Goal: Information Seeking & Learning: Check status

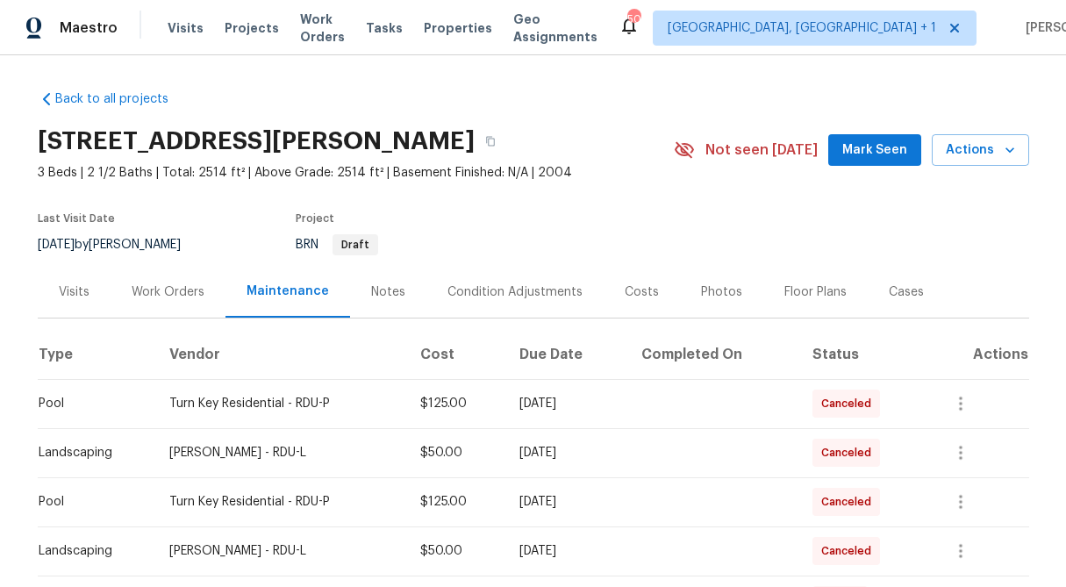
click at [162, 287] on div "Work Orders" at bounding box center [168, 292] width 73 height 18
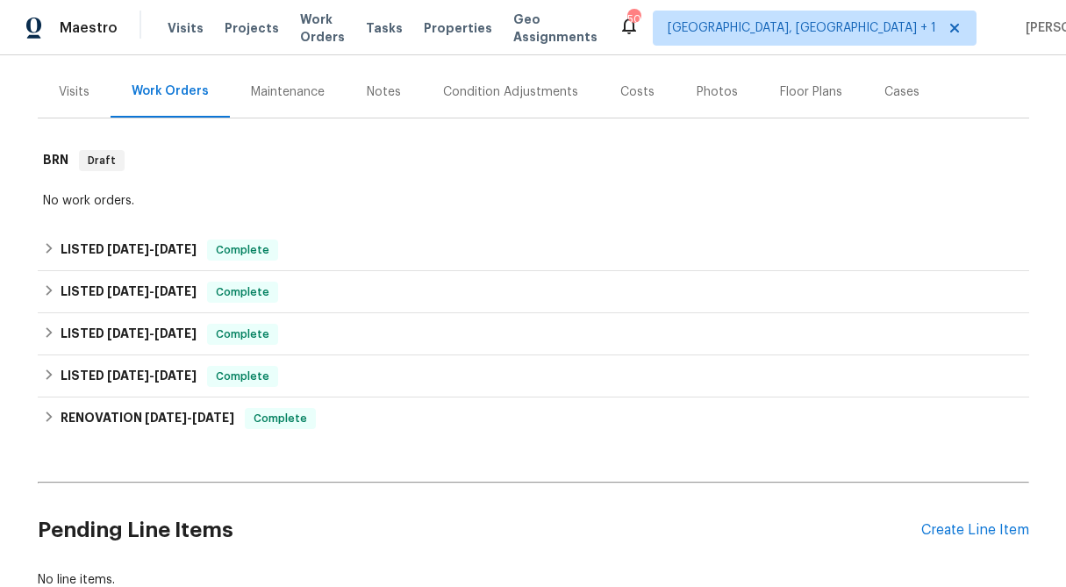
scroll to position [195, 0]
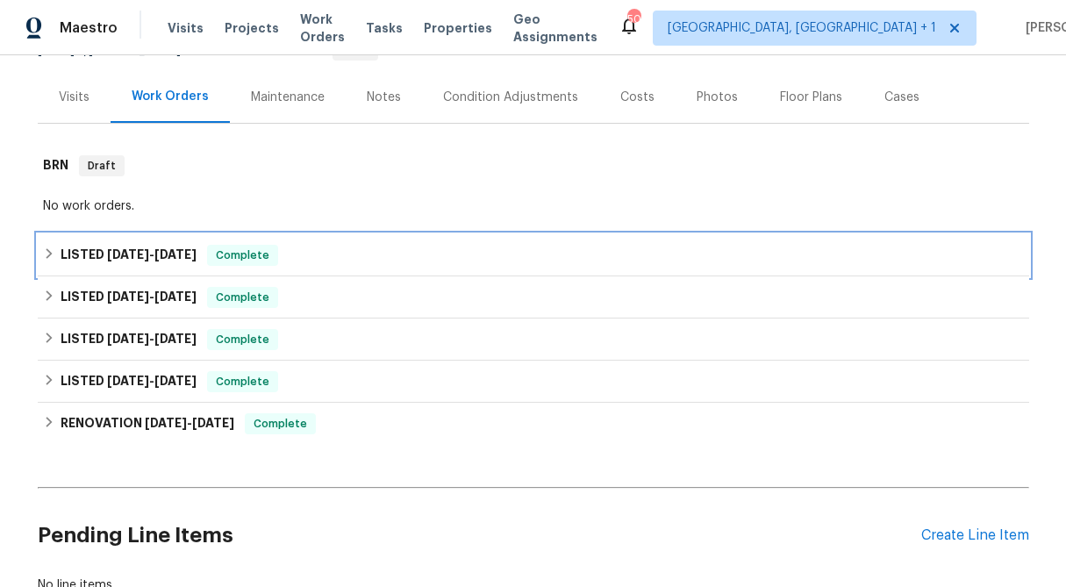
click at [47, 251] on icon at bounding box center [49, 253] width 6 height 11
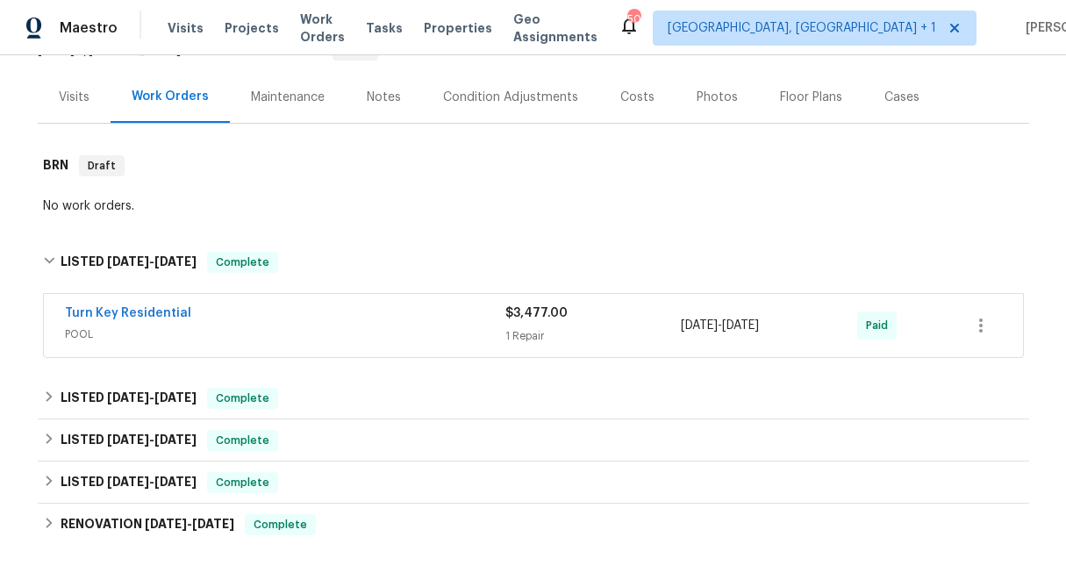
click at [518, 319] on span "$3,477.00" at bounding box center [536, 313] width 62 height 12
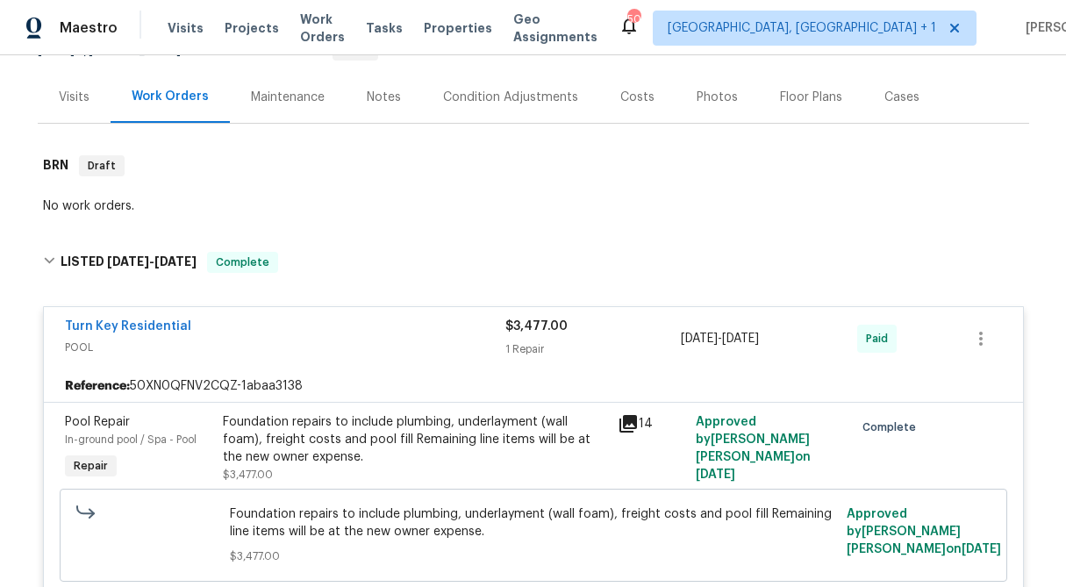
click at [393, 433] on div "Foundation repairs to include plumbing, underlayment (wall foam), freight costs…" at bounding box center [415, 439] width 384 height 53
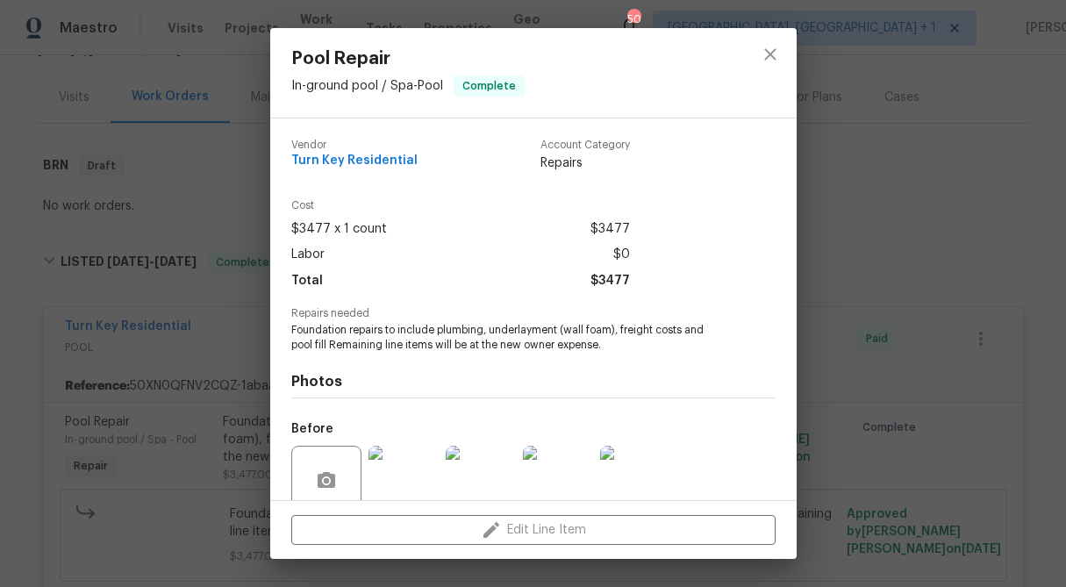
scroll to position [147, 0]
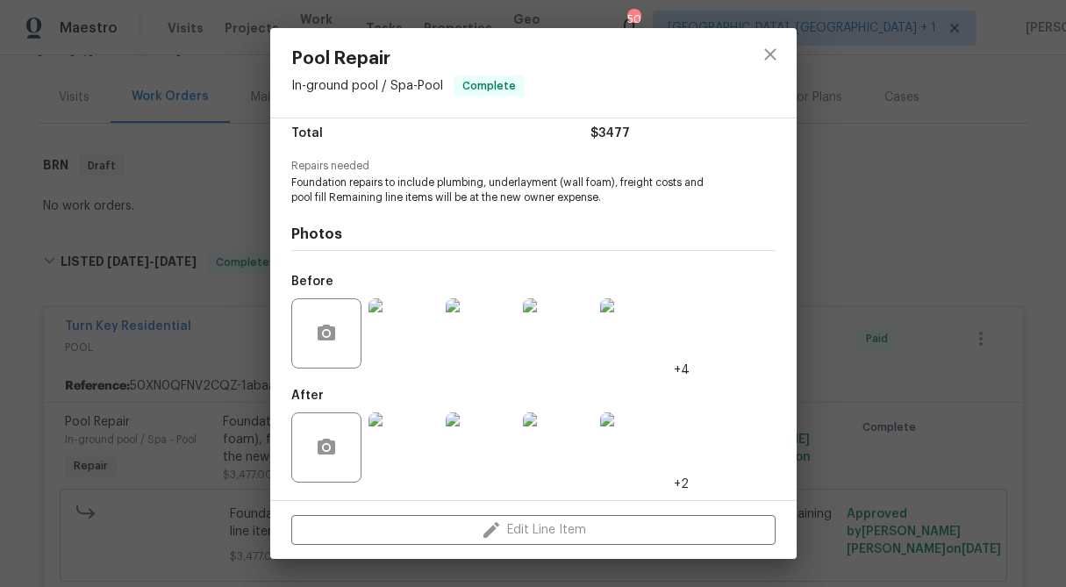
click at [398, 463] on img at bounding box center [404, 447] width 70 height 70
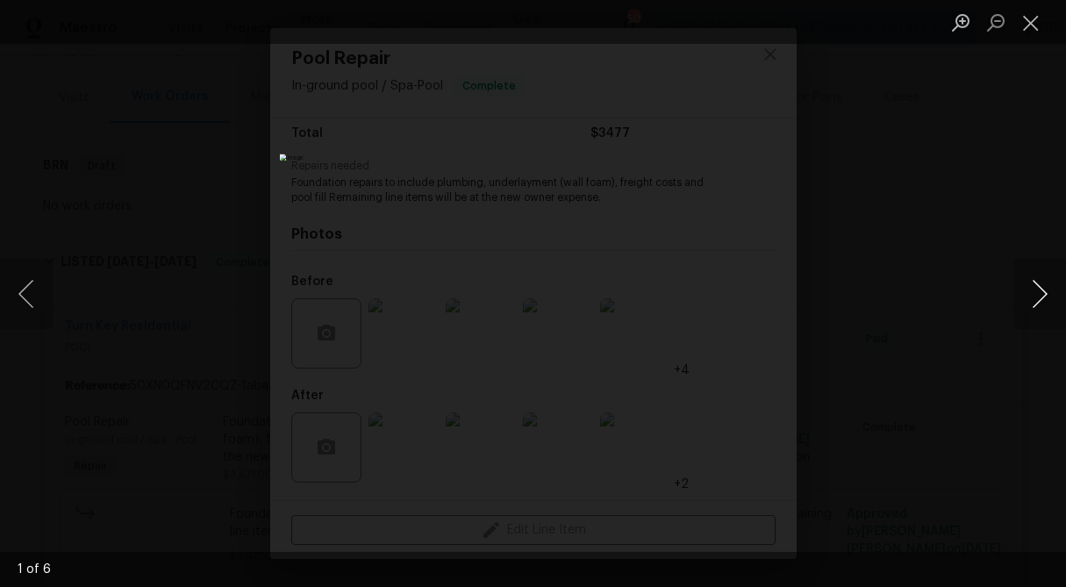
click at [1043, 288] on button "Next image" at bounding box center [1039, 294] width 53 height 70
click at [1043, 289] on button "Next image" at bounding box center [1039, 294] width 53 height 70
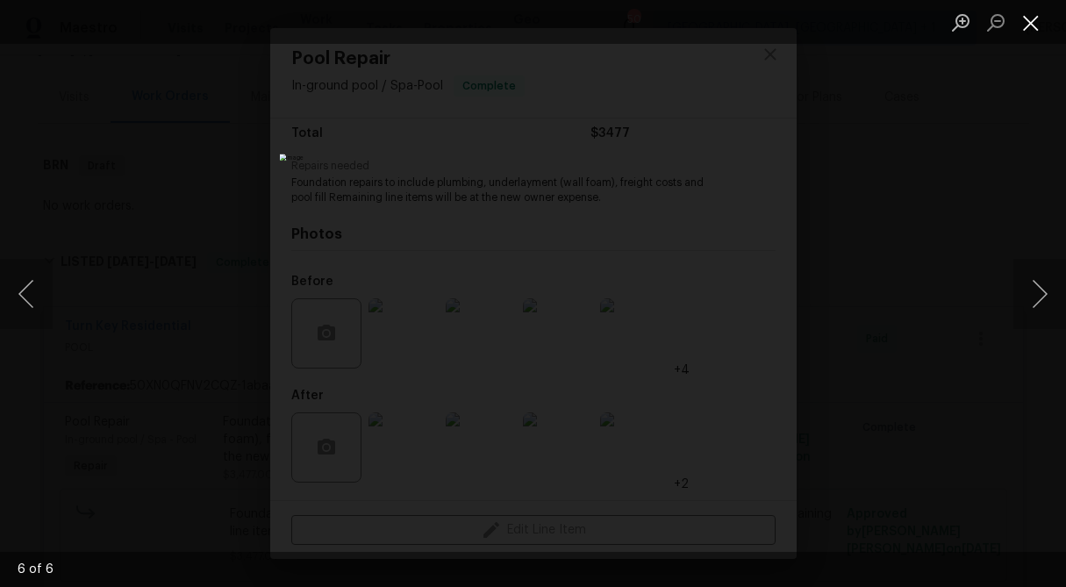
click at [1031, 12] on button "Close lightbox" at bounding box center [1030, 22] width 35 height 31
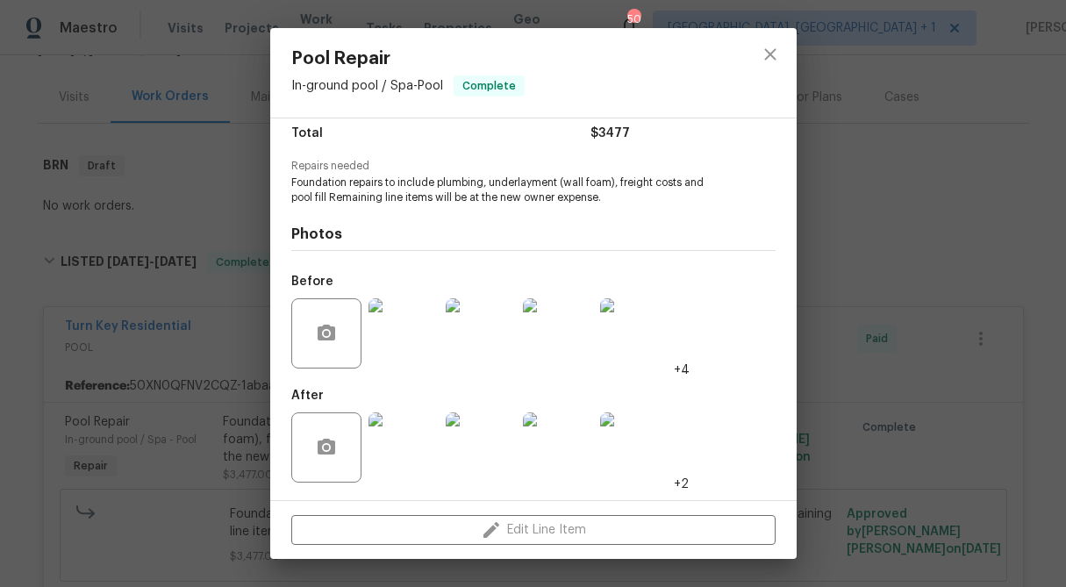
click at [647, 439] on img at bounding box center [635, 447] width 70 height 70
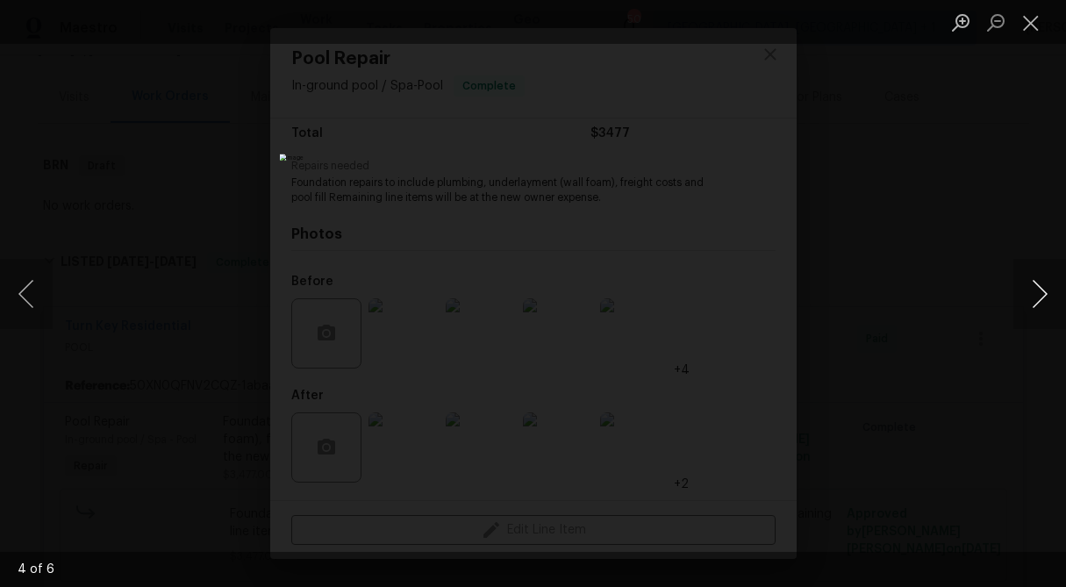
click at [1034, 290] on button "Next image" at bounding box center [1039, 294] width 53 height 70
click at [16, 294] on button "Previous image" at bounding box center [26, 294] width 53 height 70
click at [1034, 24] on button "Close lightbox" at bounding box center [1030, 22] width 35 height 31
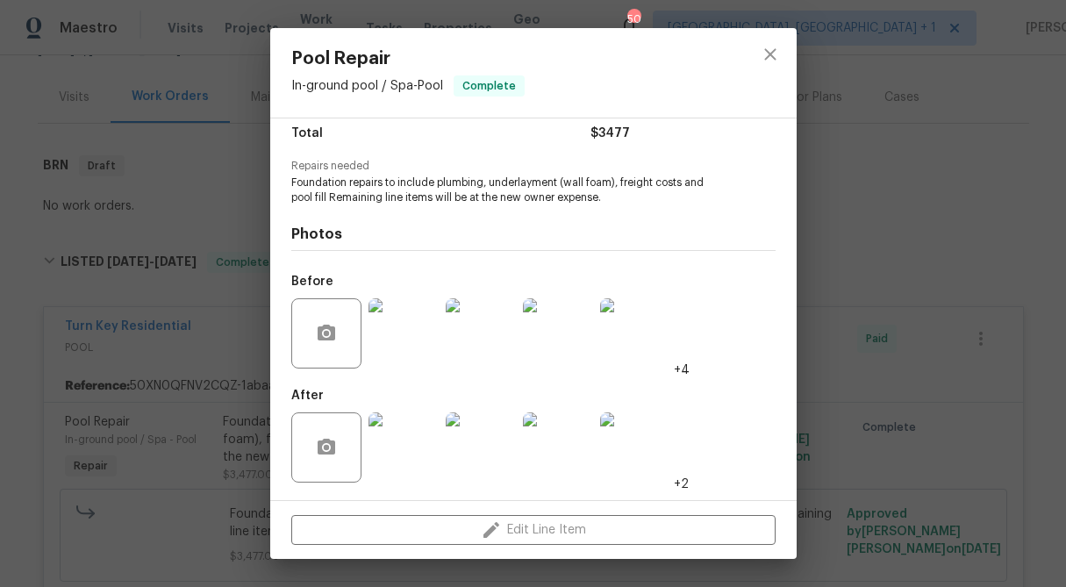
click at [872, 153] on div "Pool Repair In-ground pool / Spa - Pool Complete Vendor Turn Key Residential Ac…" at bounding box center [533, 293] width 1066 height 587
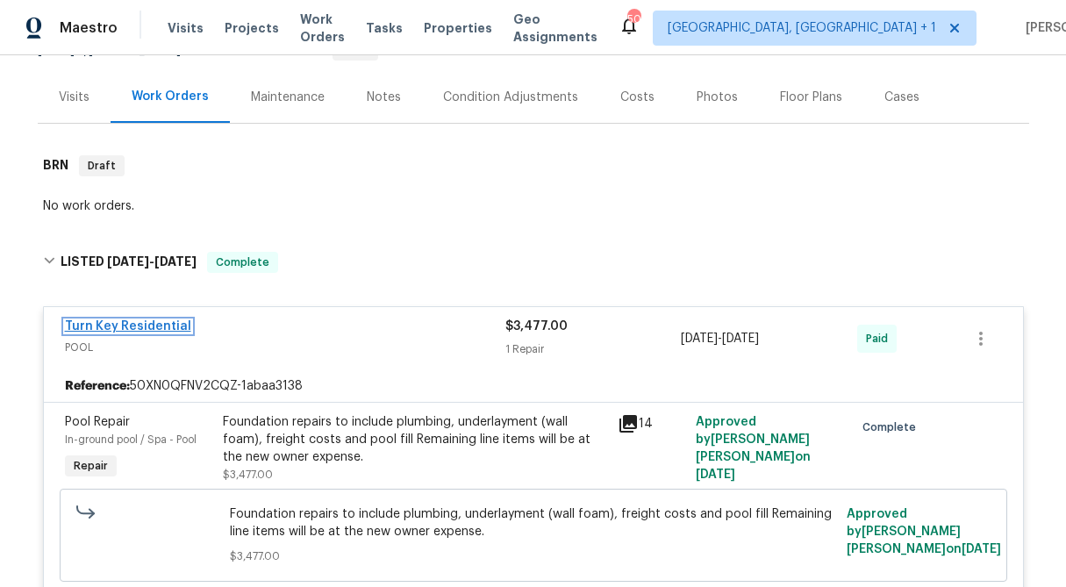
click at [174, 320] on link "Turn Key Residential" at bounding box center [128, 326] width 126 height 12
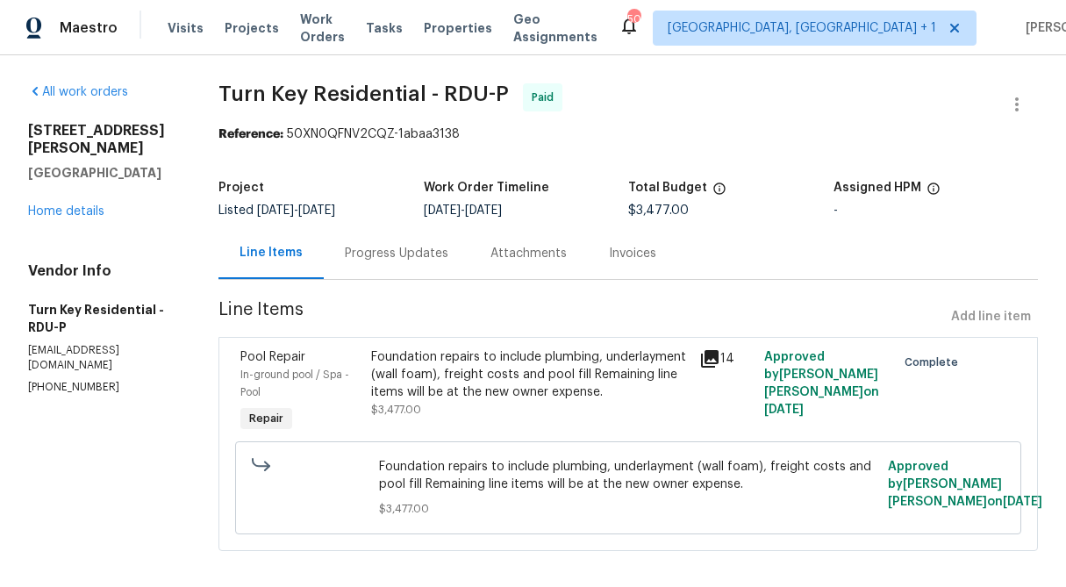
click at [410, 267] on div "Progress Updates" at bounding box center [397, 253] width 146 height 52
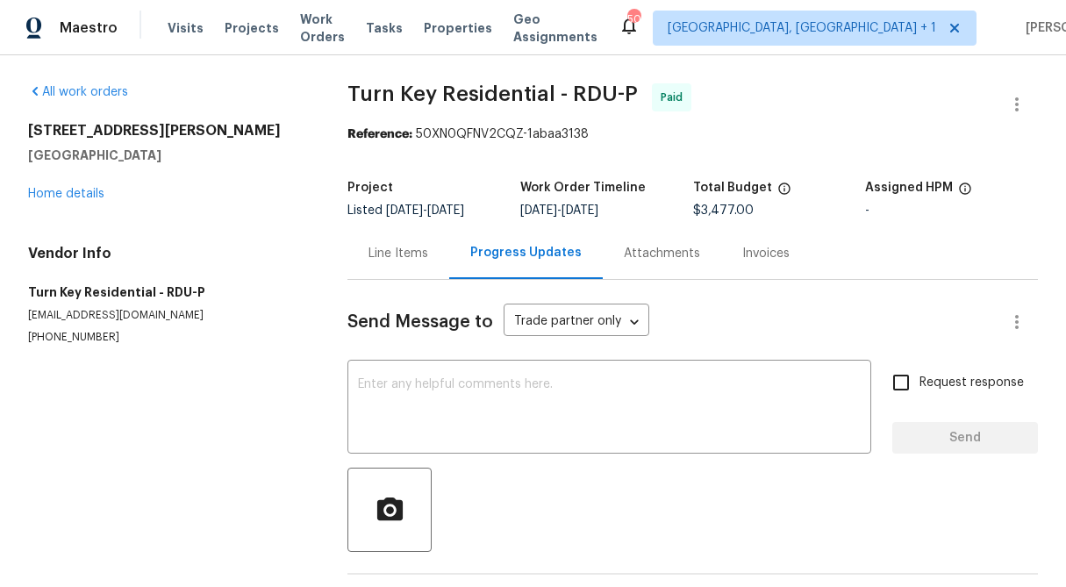
click at [57, 182] on div "[STREET_ADDRESS][PERSON_NAME] Home details" at bounding box center [166, 162] width 277 height 81
click at [61, 191] on link "Home details" at bounding box center [66, 194] width 76 height 12
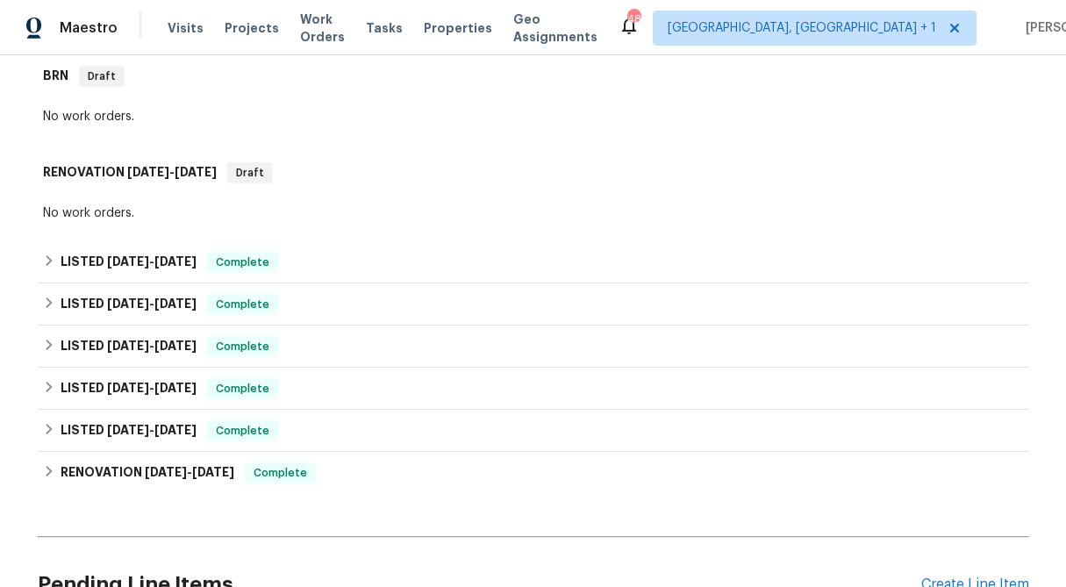
scroll to position [296, 0]
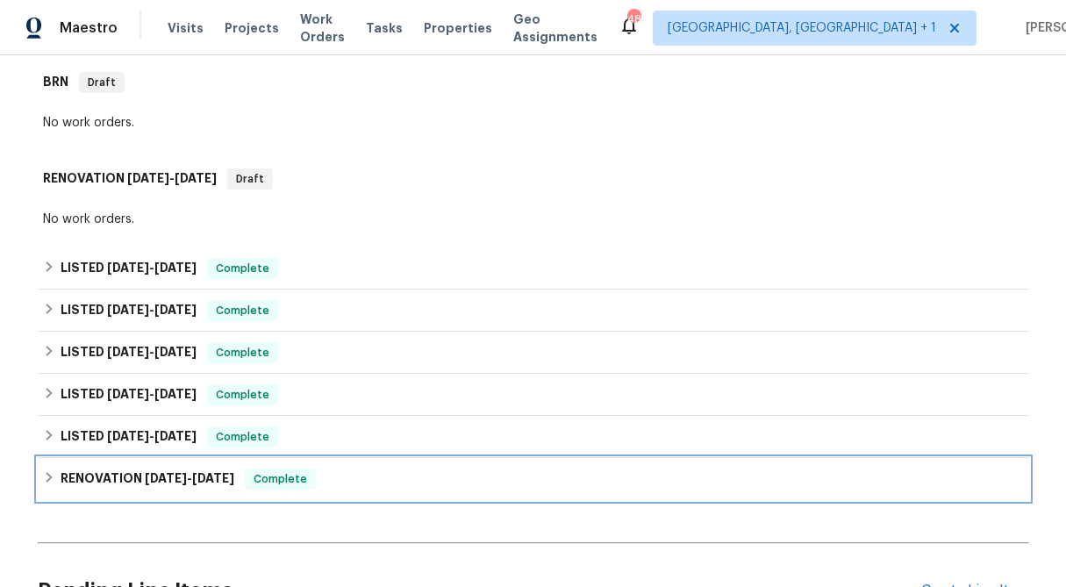
click at [50, 471] on icon at bounding box center [49, 477] width 12 height 12
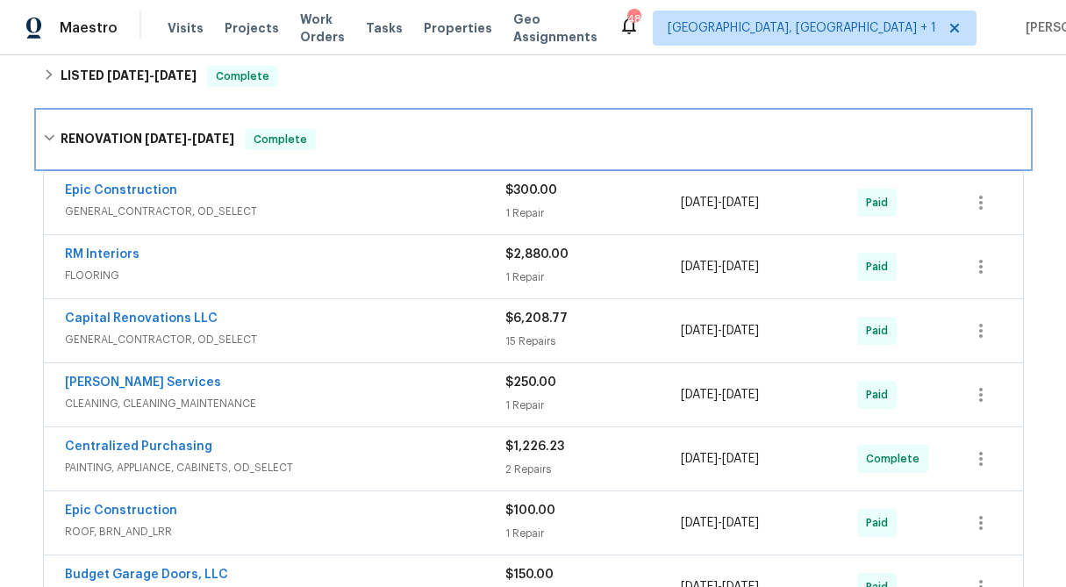
scroll to position [655, 0]
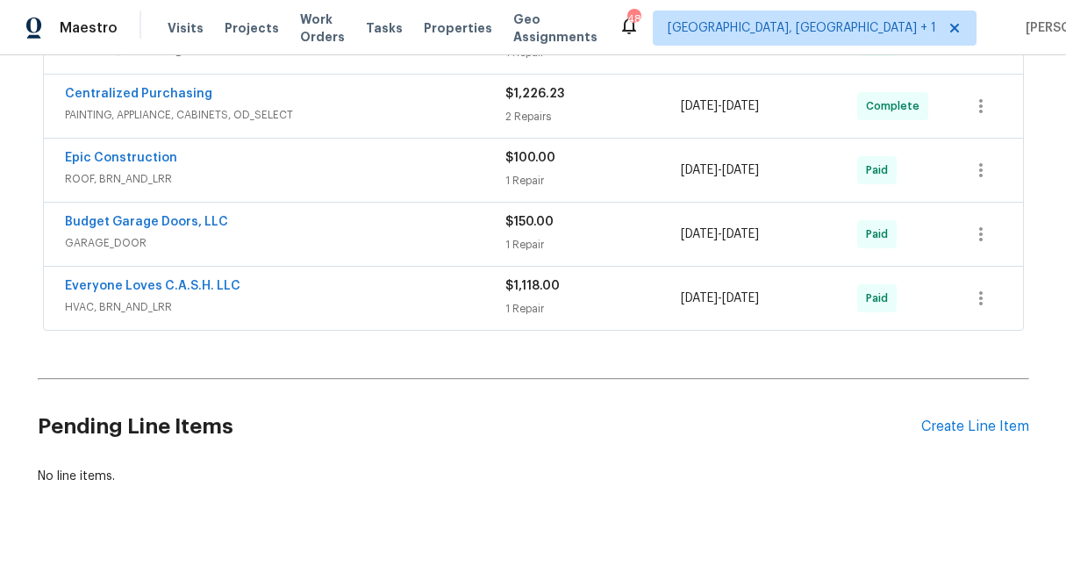
click at [536, 280] on div "$1,118.00 1 Repair" at bounding box center [593, 298] width 176 height 42
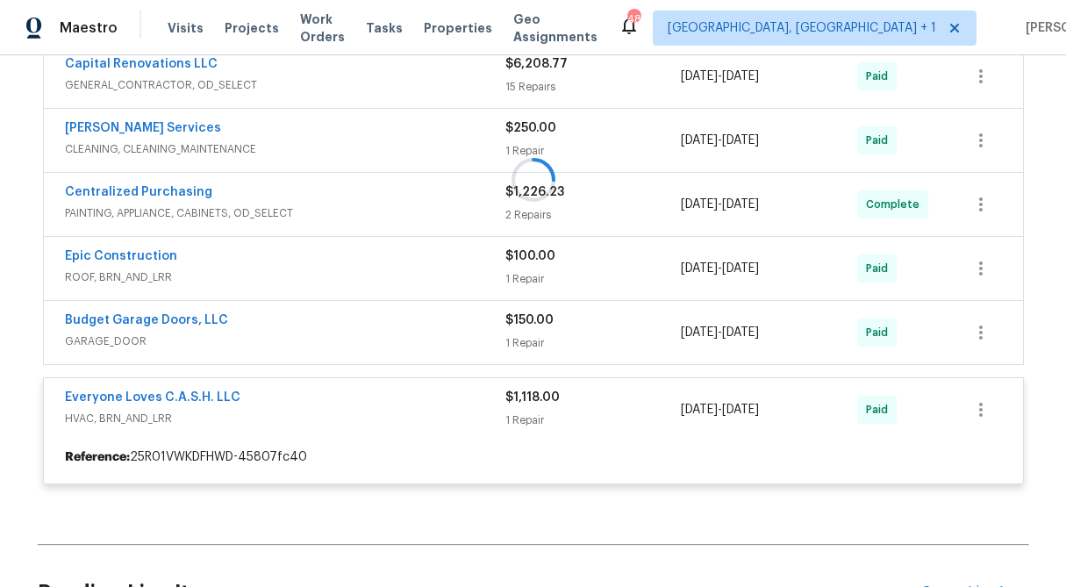
scroll to position [898, 0]
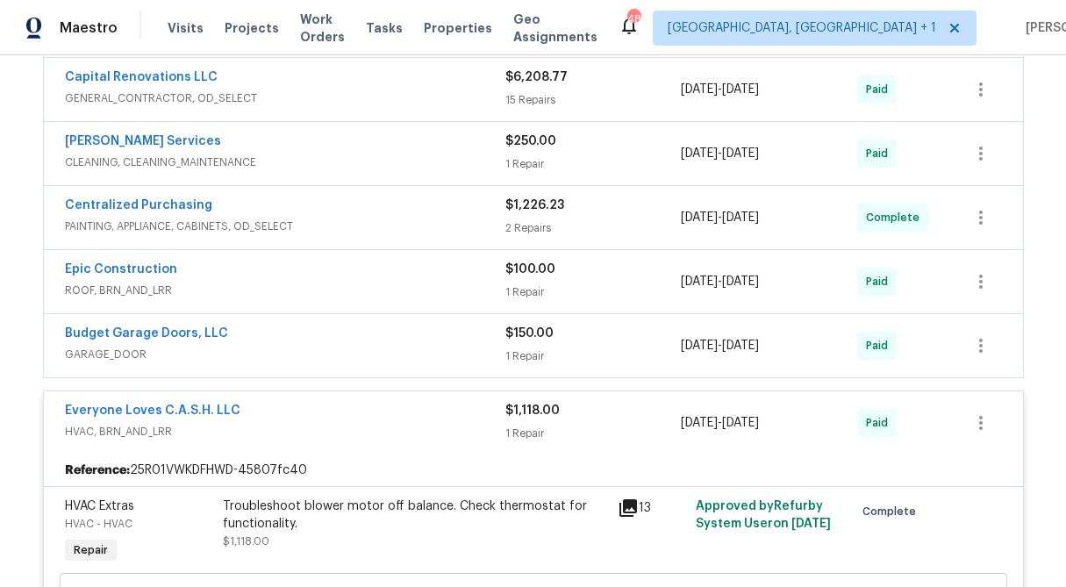
click at [536, 327] on div "$150.00 1 Repair" at bounding box center [593, 346] width 176 height 42
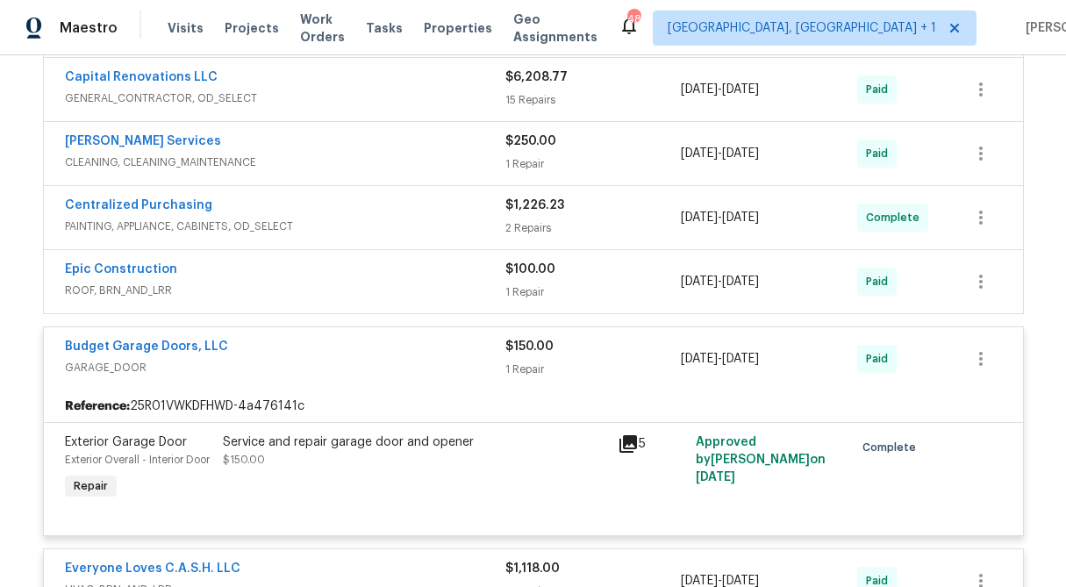
click at [527, 261] on div "$100.00 1 Repair" at bounding box center [593, 282] width 176 height 42
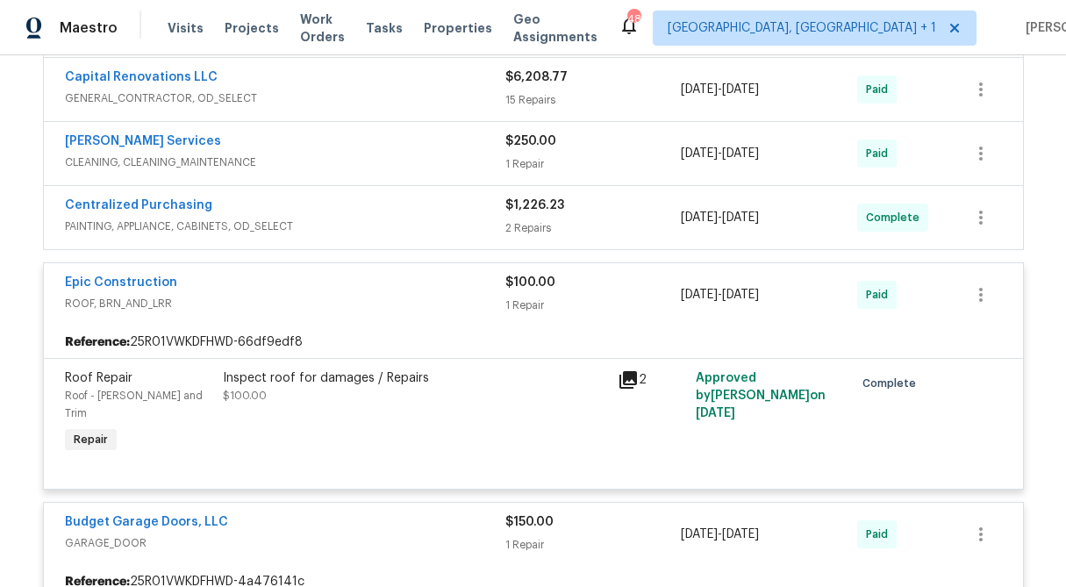
click at [530, 219] on div "2 Repairs" at bounding box center [593, 228] width 176 height 18
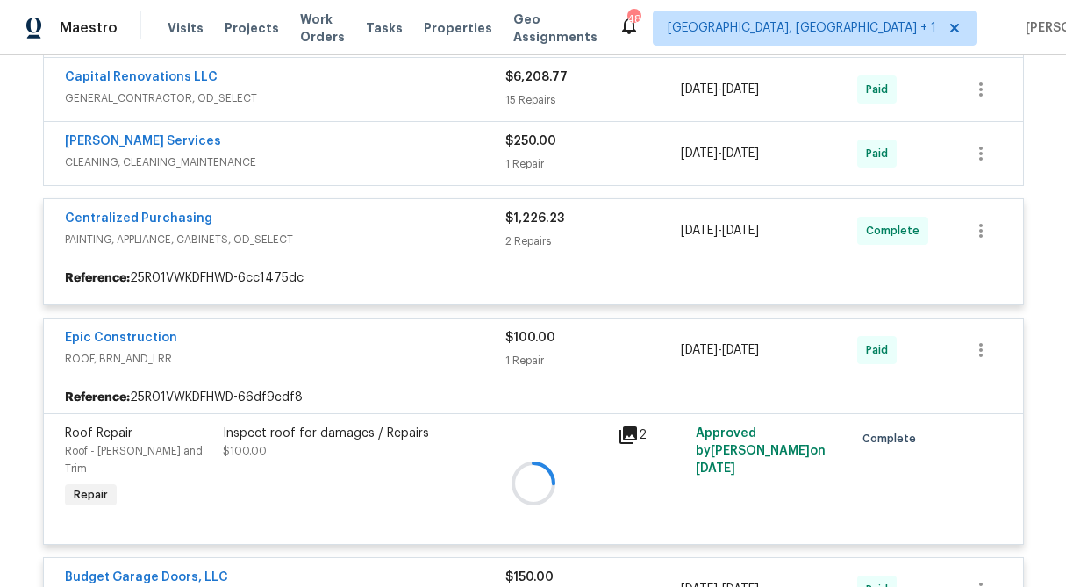
click at [526, 132] on div at bounding box center [533, 483] width 991 height 1226
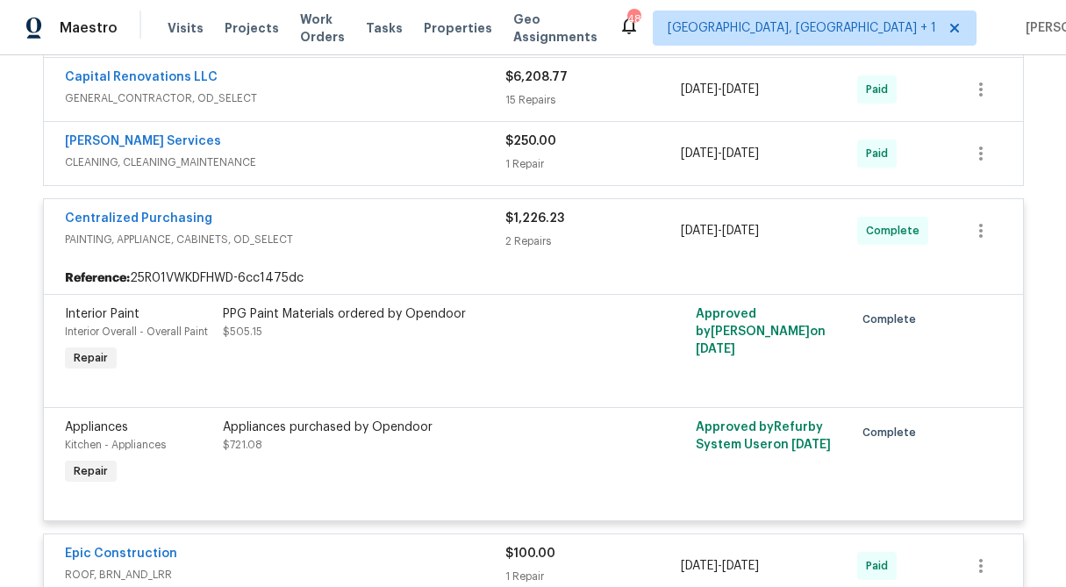
click at [526, 132] on div "$250.00 1 Repair" at bounding box center [593, 153] width 176 height 42
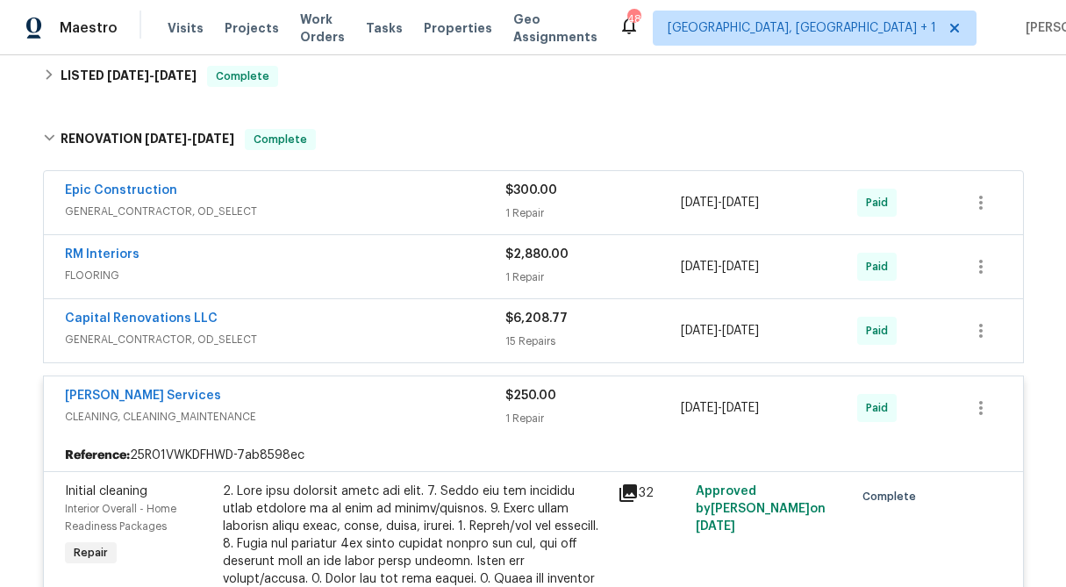
scroll to position [647, 0]
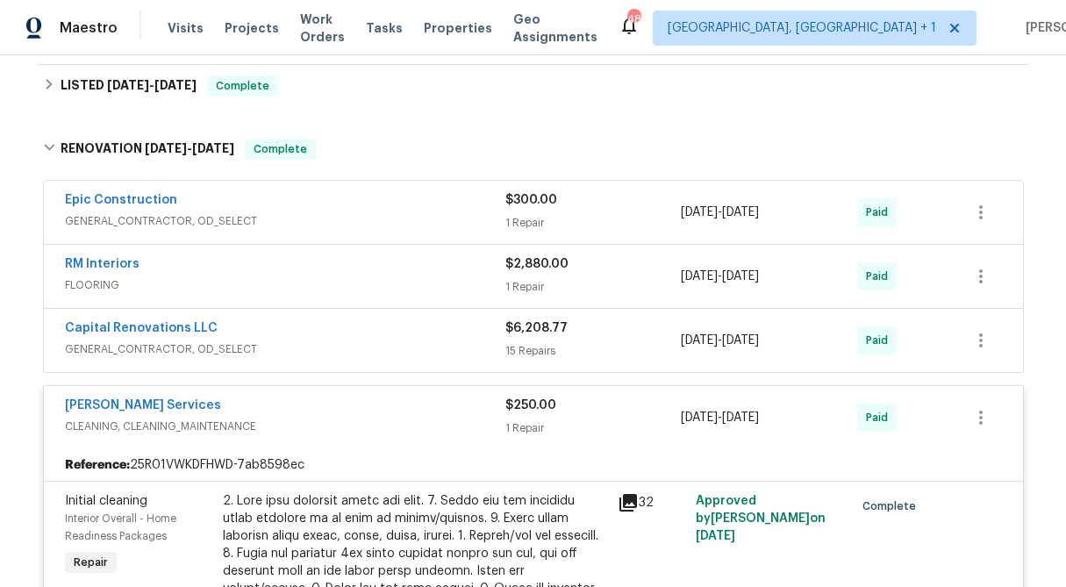
click at [544, 342] on div "15 Repairs" at bounding box center [593, 351] width 176 height 18
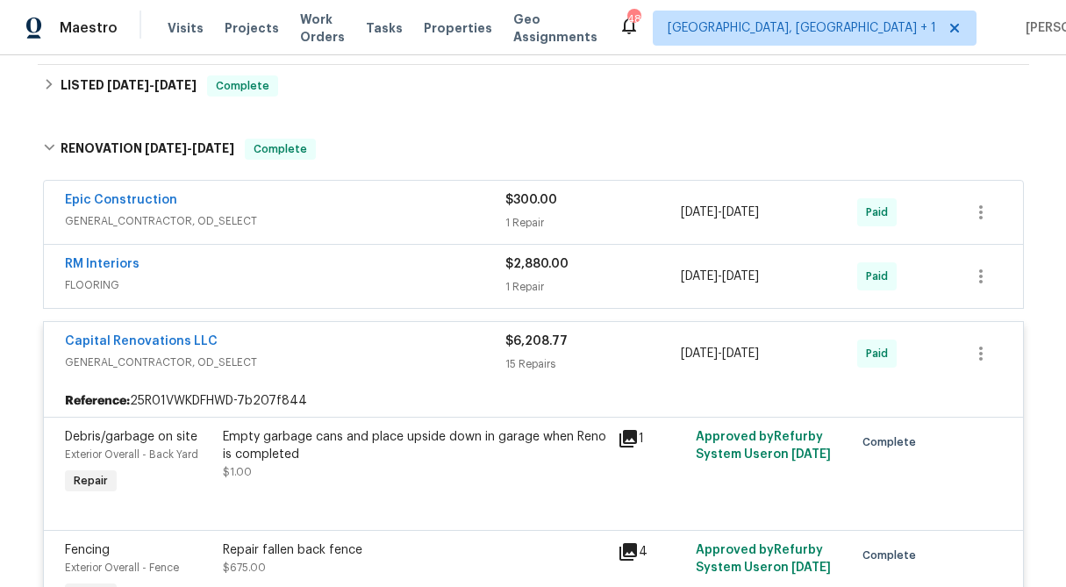
click at [537, 255] on div "$2,880.00" at bounding box center [593, 264] width 176 height 18
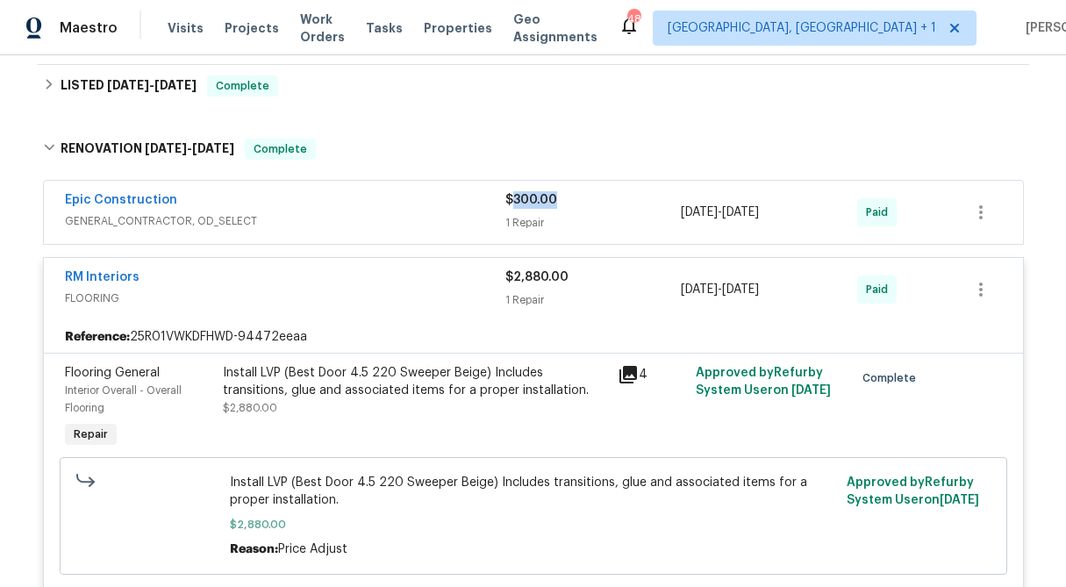
click at [532, 194] on span "$300.00" at bounding box center [531, 200] width 52 height 12
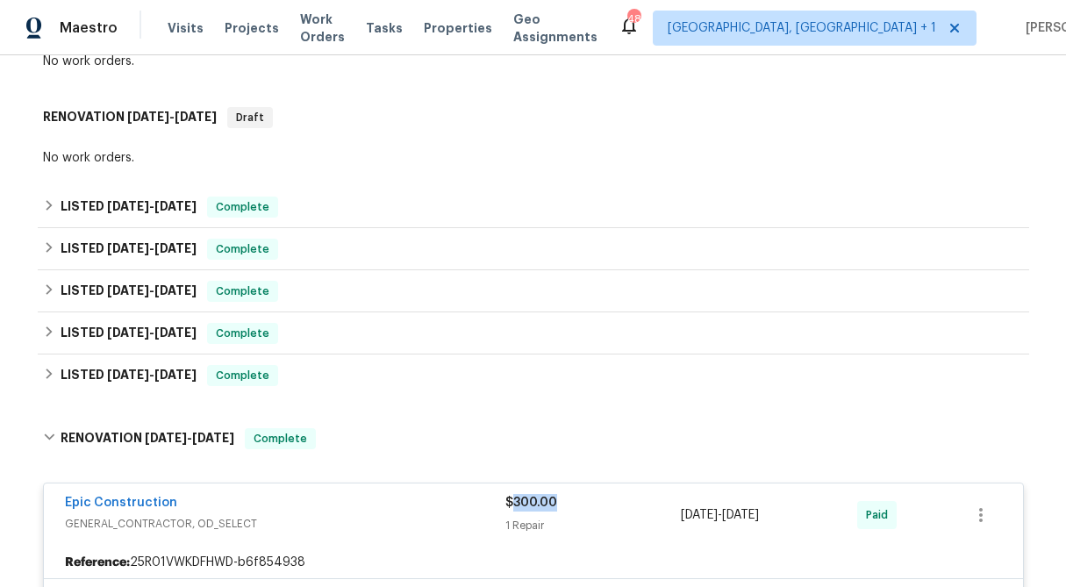
scroll to position [354, 0]
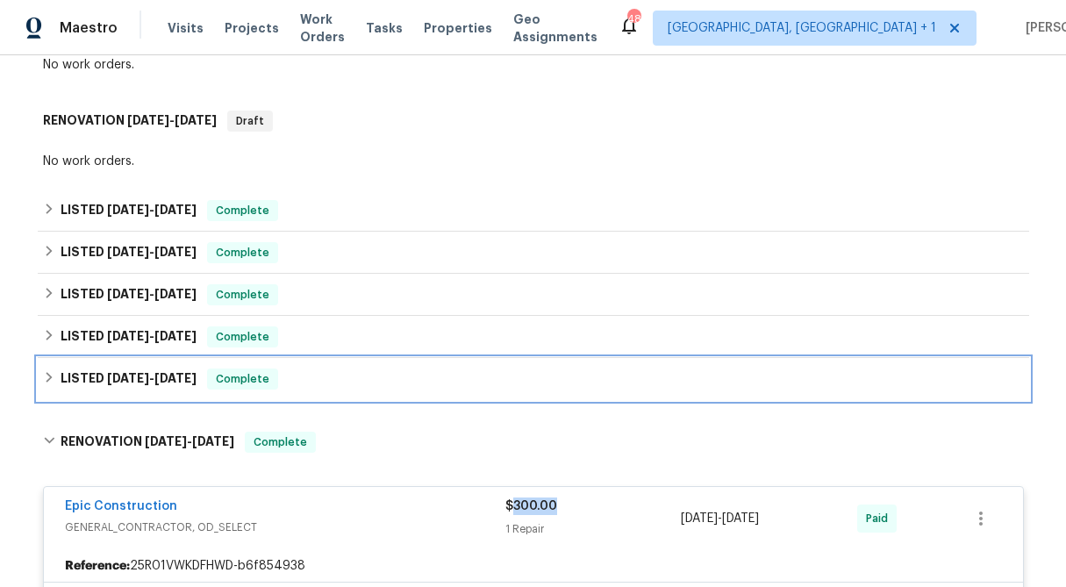
click at [44, 371] on icon at bounding box center [49, 377] width 12 height 12
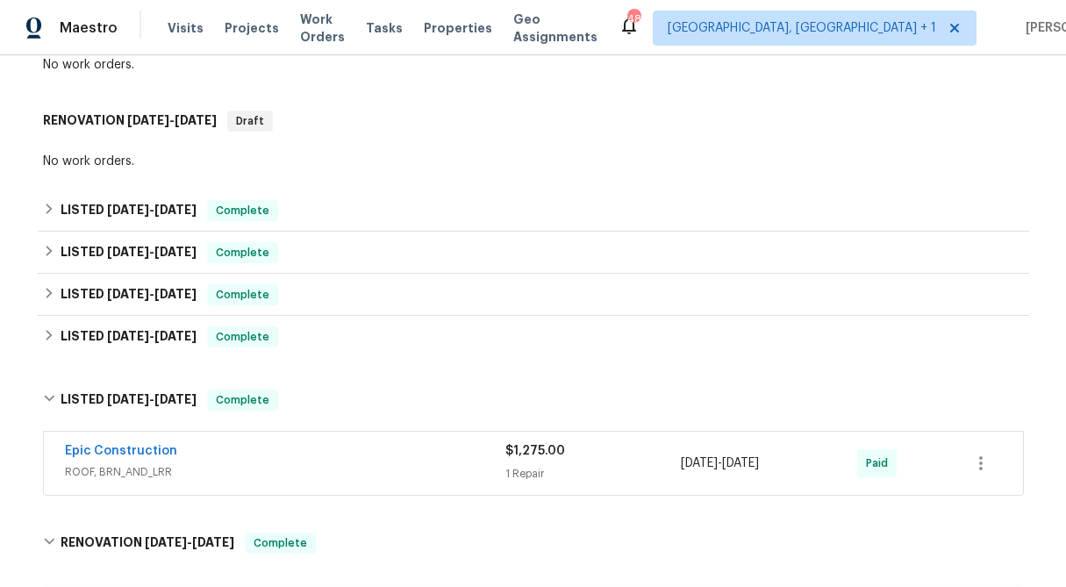
click at [535, 465] on div "1 Repair" at bounding box center [593, 474] width 176 height 18
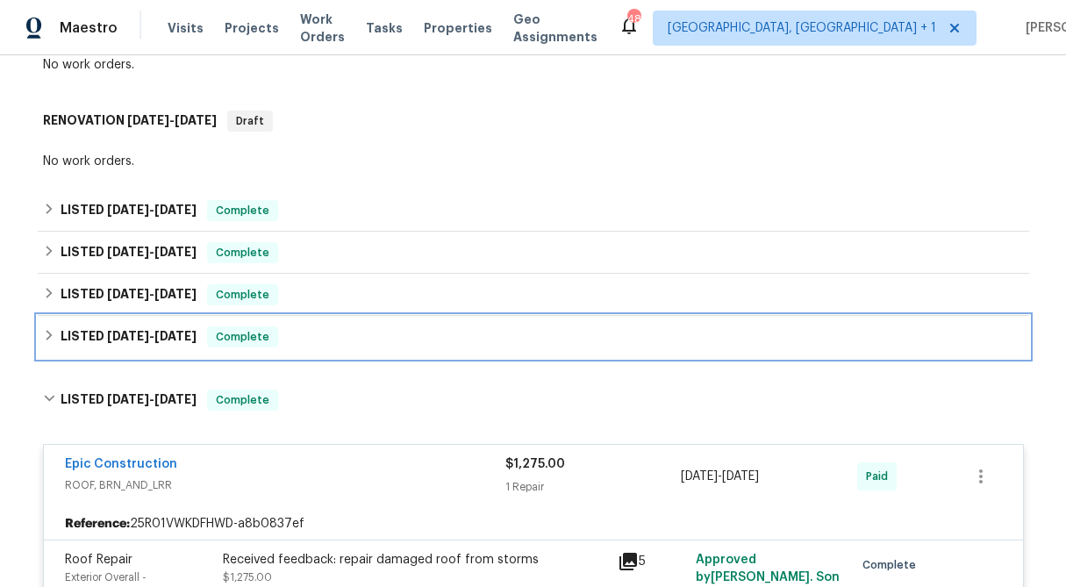
click at [52, 329] on icon at bounding box center [49, 335] width 12 height 12
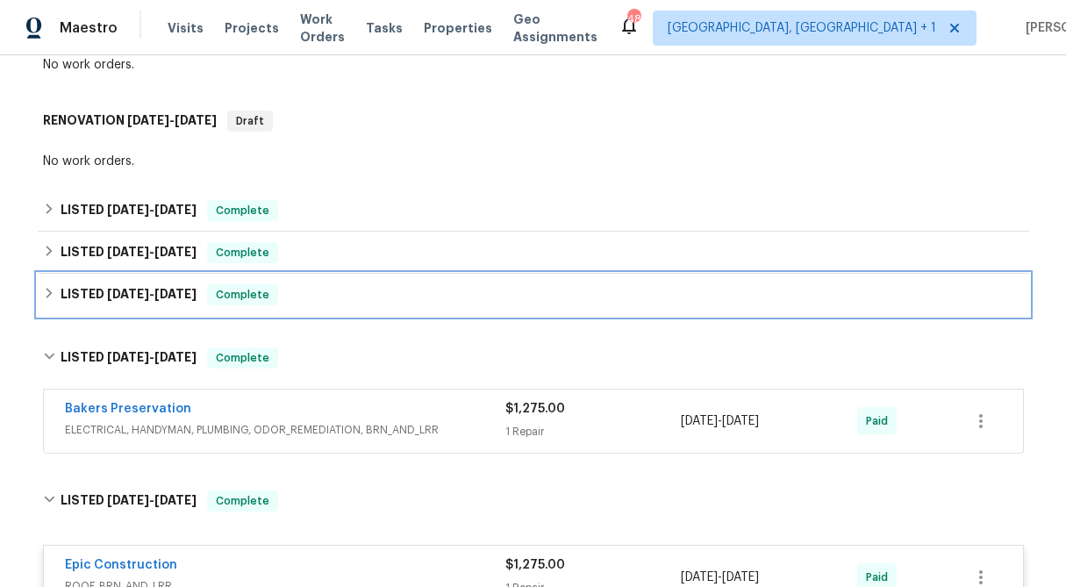
click at [49, 284] on div "LISTED 6/2/25 - 6/19/25 Complete" at bounding box center [533, 294] width 981 height 21
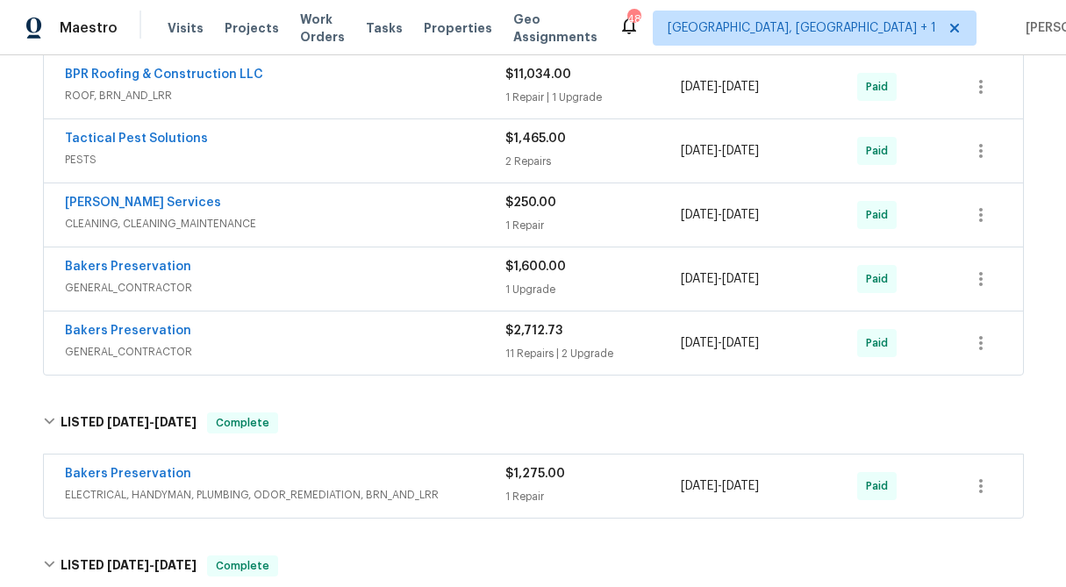
scroll to position [711, 0]
click at [540, 487] on div "1 Repair" at bounding box center [593, 496] width 176 height 18
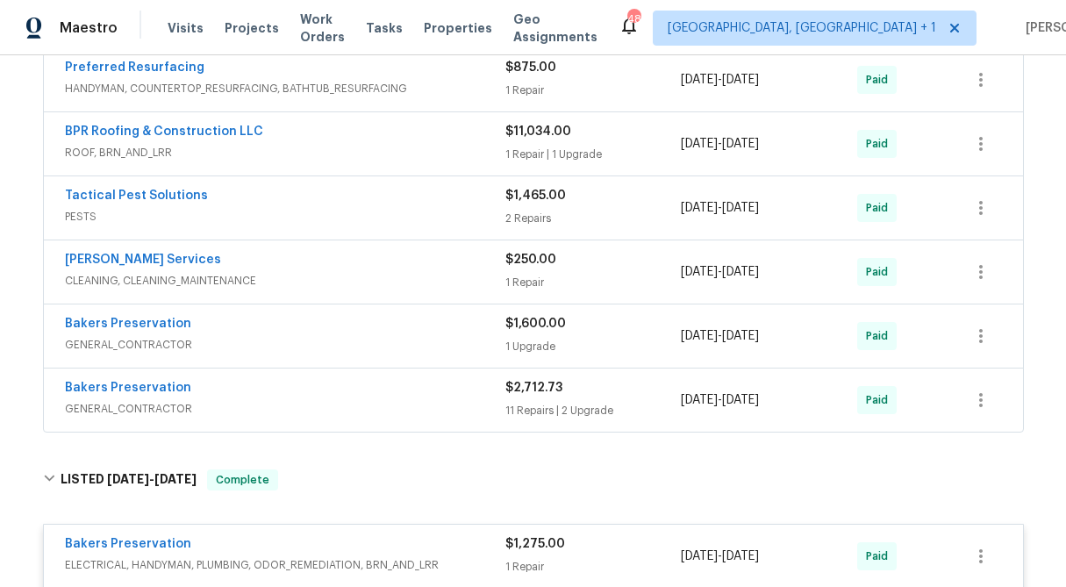
scroll to position [651, 0]
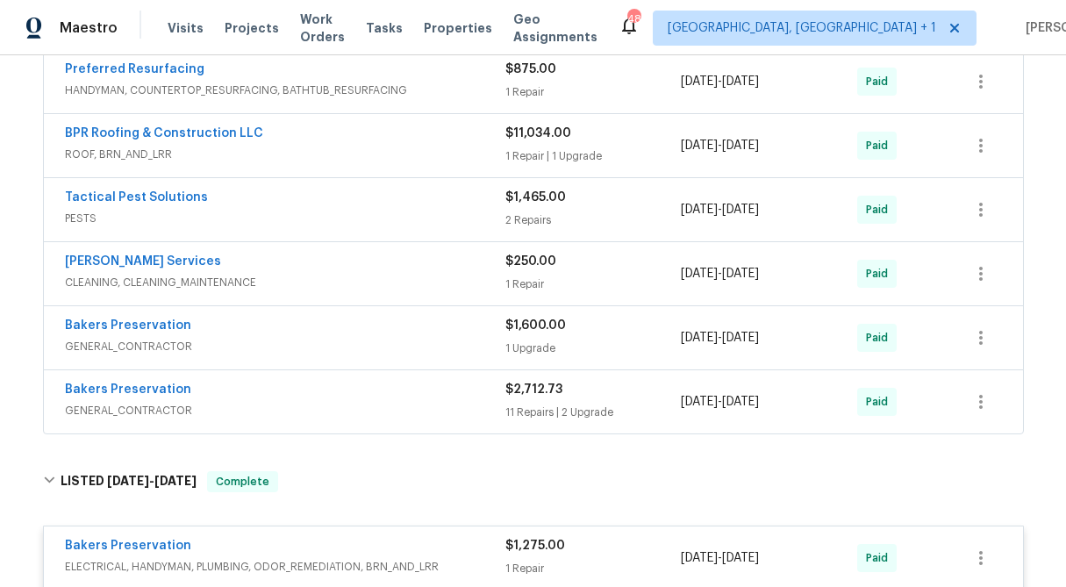
click at [529, 383] on span "$2,712.73" at bounding box center [533, 389] width 57 height 12
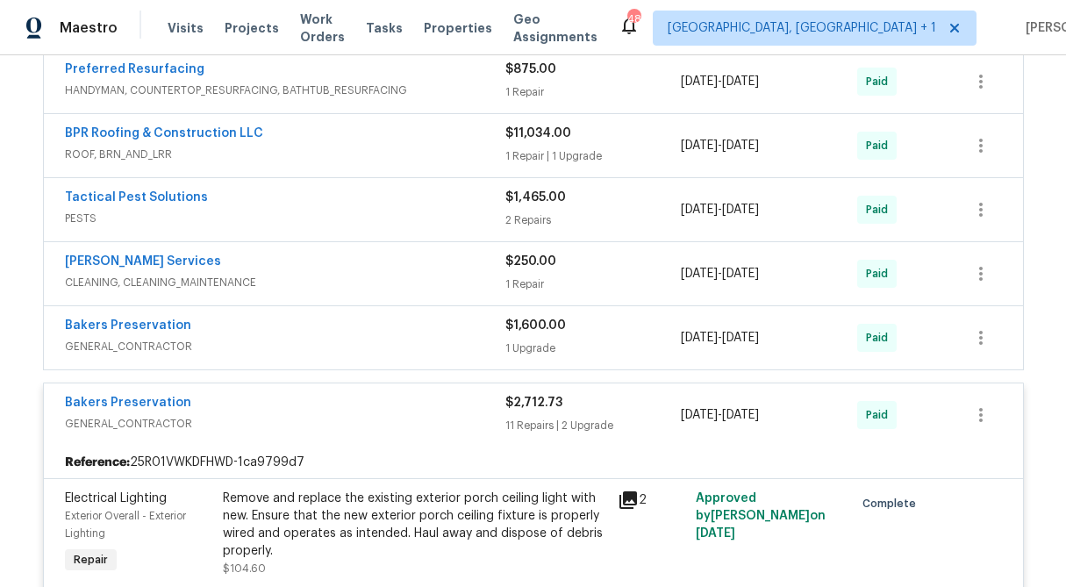
click at [529, 320] on div "$1,600.00 1 Upgrade" at bounding box center [593, 338] width 176 height 42
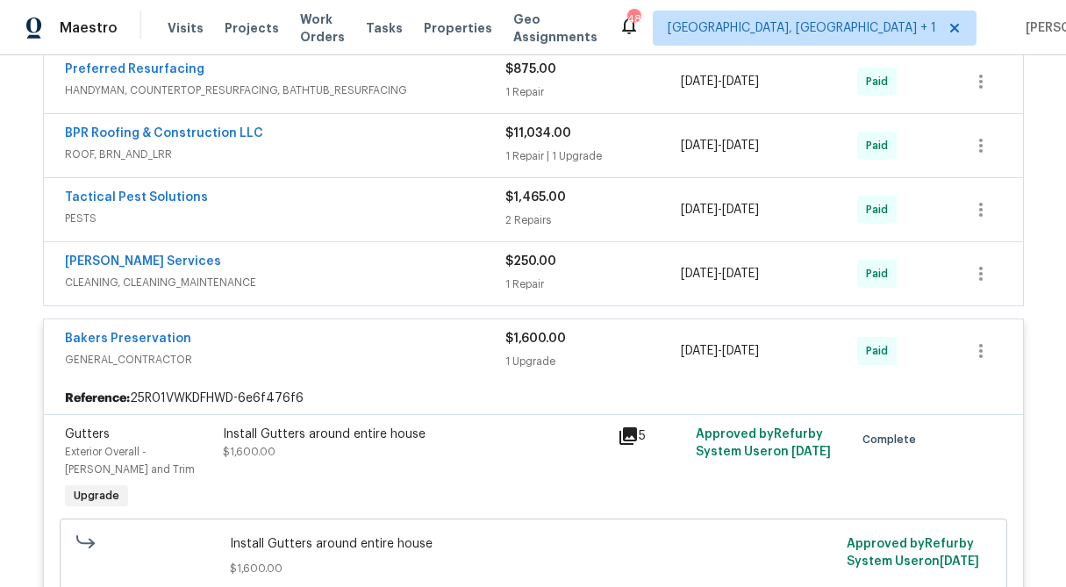
click at [527, 254] on div "$250.00 1 Repair" at bounding box center [593, 274] width 176 height 42
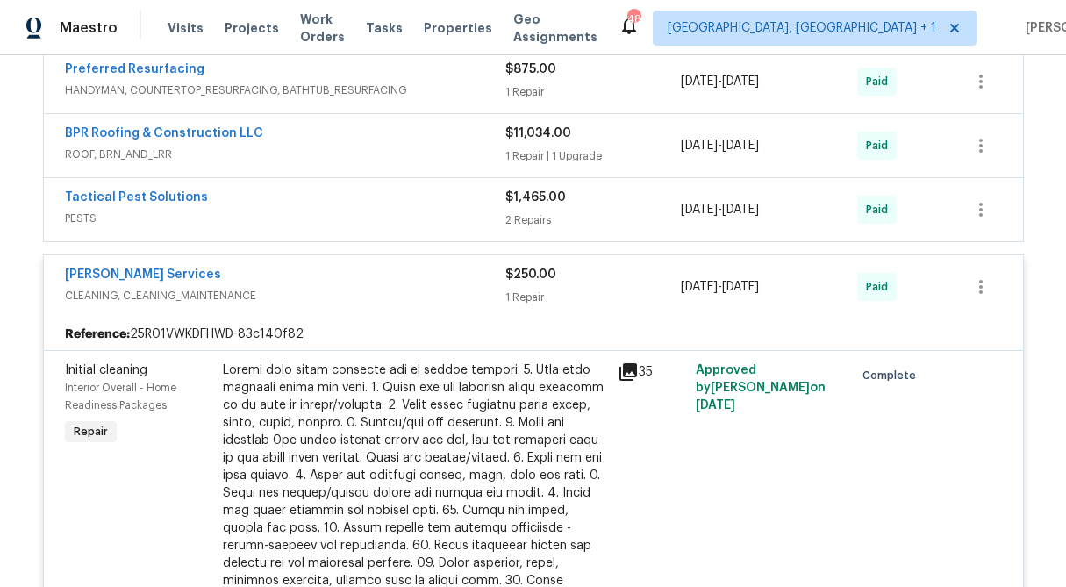
click at [526, 191] on span "$1,465.00" at bounding box center [535, 197] width 61 height 12
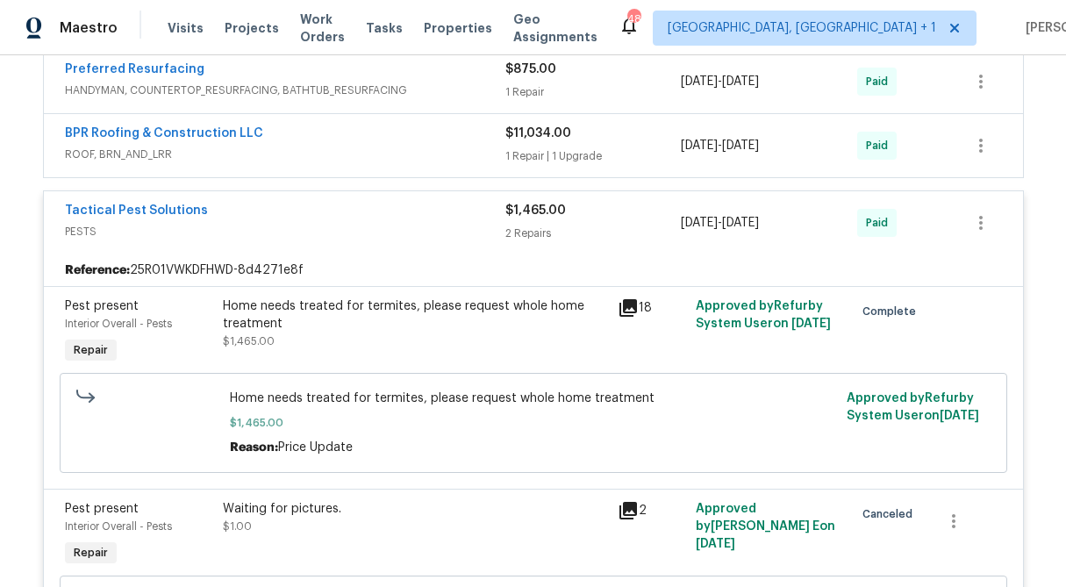
click at [529, 147] on div "1 Repair | 1 Upgrade" at bounding box center [593, 156] width 176 height 18
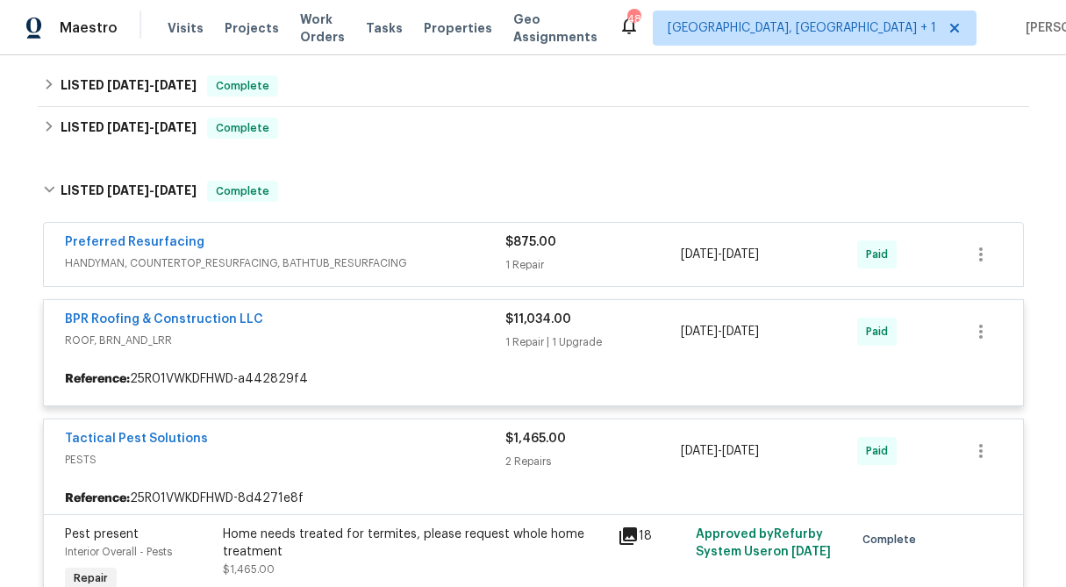
scroll to position [462, 0]
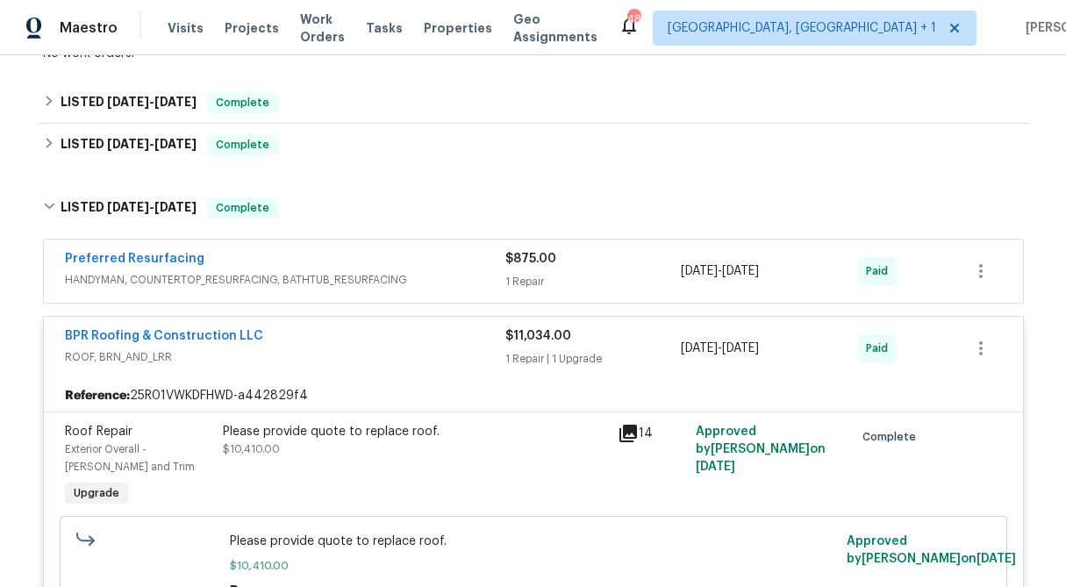
click at [531, 251] on div "$875.00 1 Repair" at bounding box center [593, 271] width 176 height 42
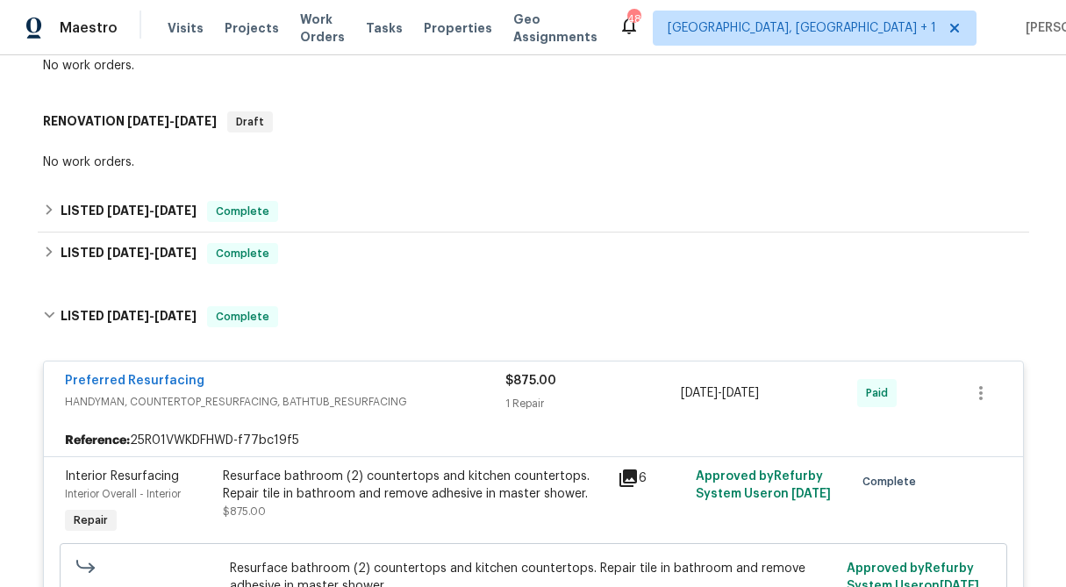
scroll to position [347, 0]
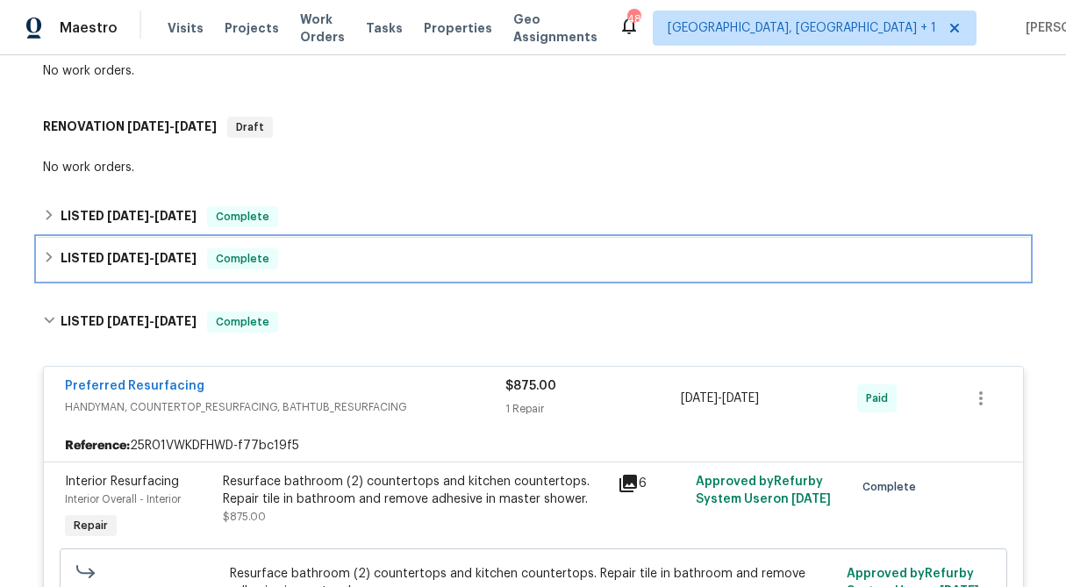
click at [43, 251] on icon at bounding box center [49, 257] width 12 height 12
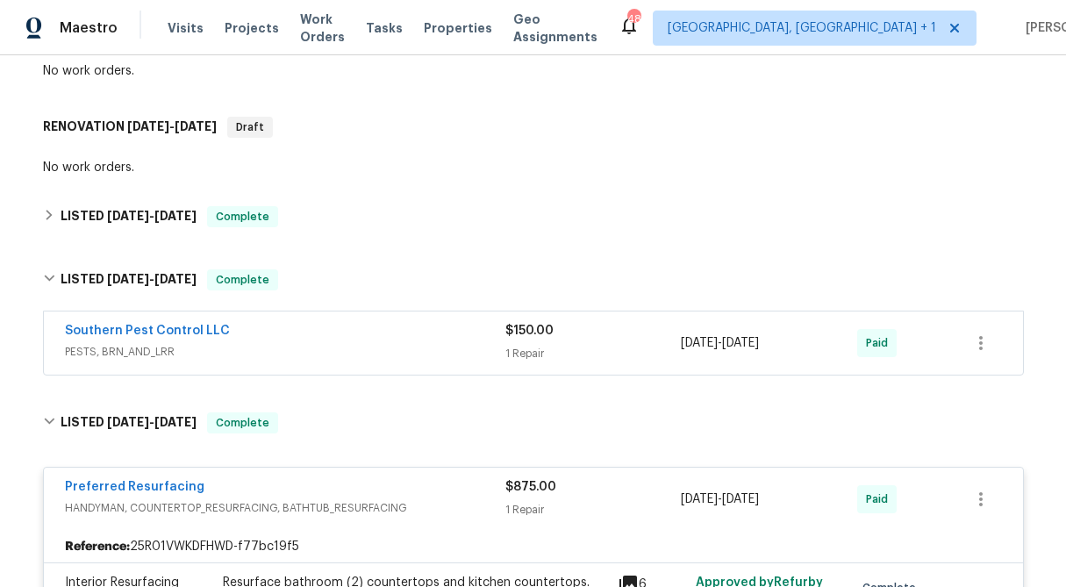
click at [531, 322] on div "$150.00" at bounding box center [593, 331] width 176 height 18
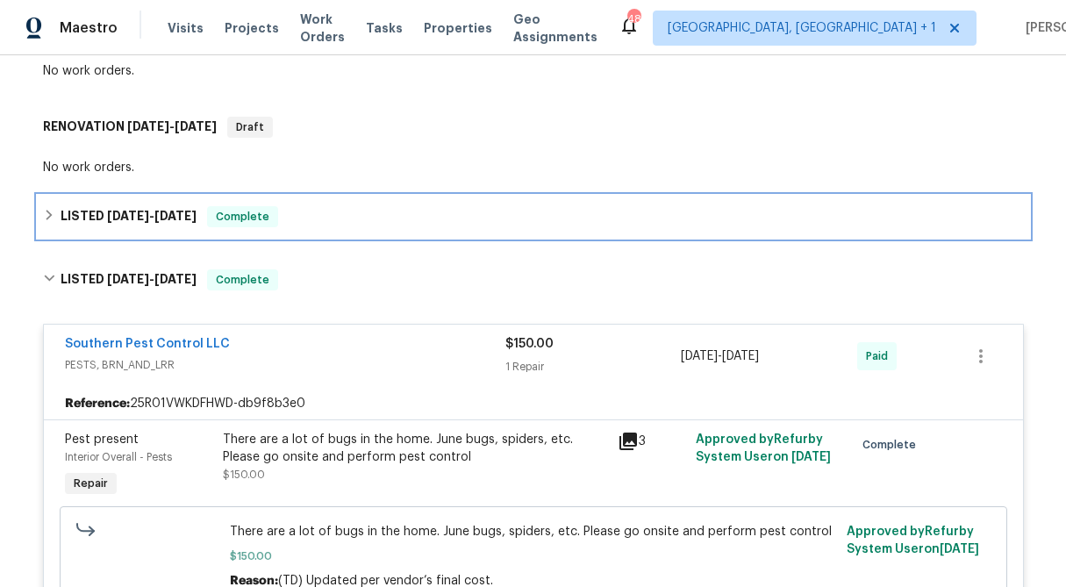
click at [43, 209] on icon at bounding box center [49, 215] width 12 height 12
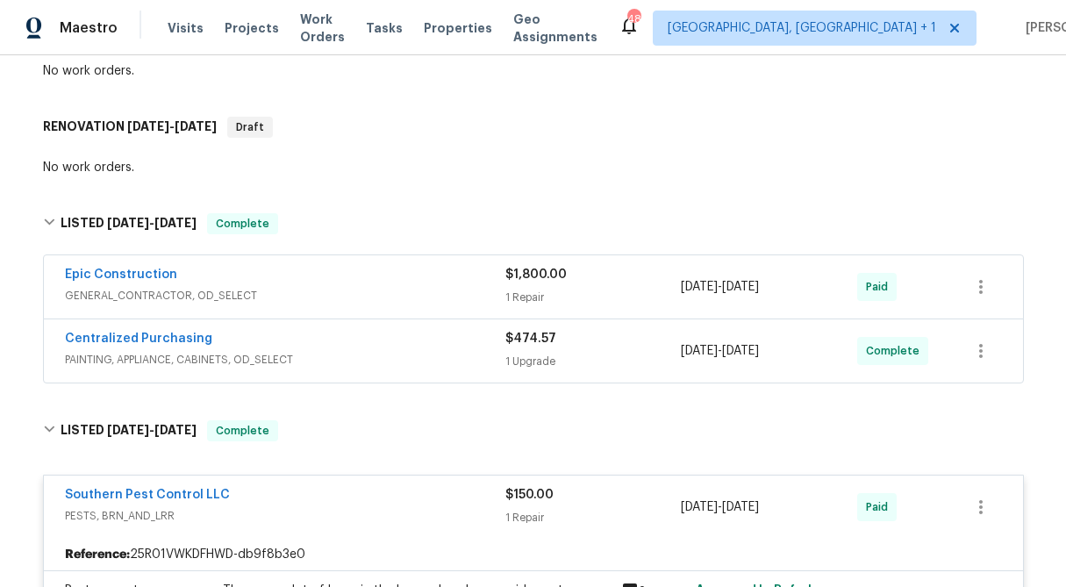
click at [550, 353] on div "1 Upgrade" at bounding box center [593, 362] width 176 height 18
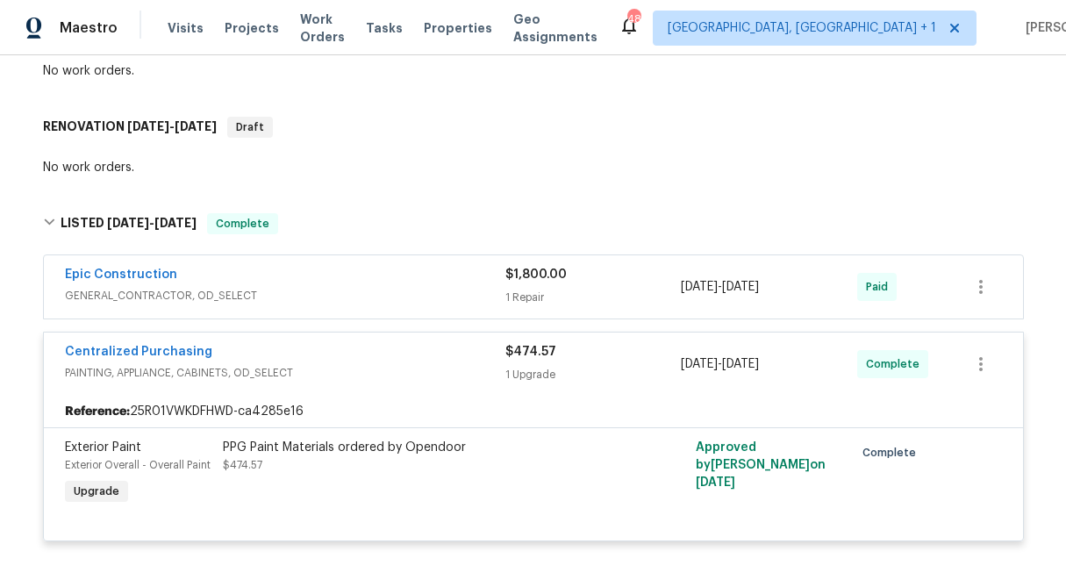
click at [541, 268] on span "$1,800.00" at bounding box center [535, 274] width 61 height 12
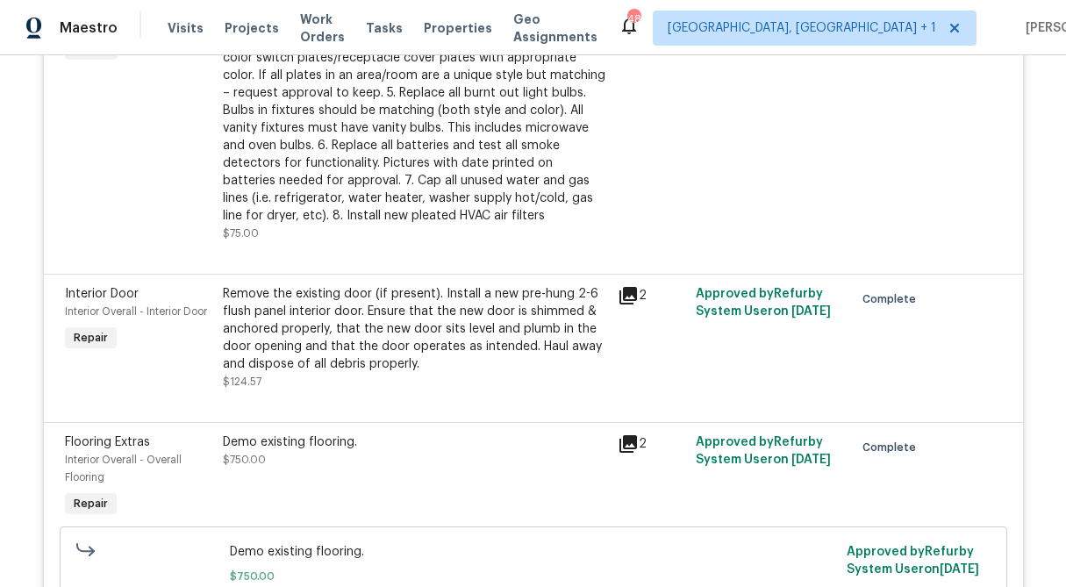
scroll to position [10219, 0]
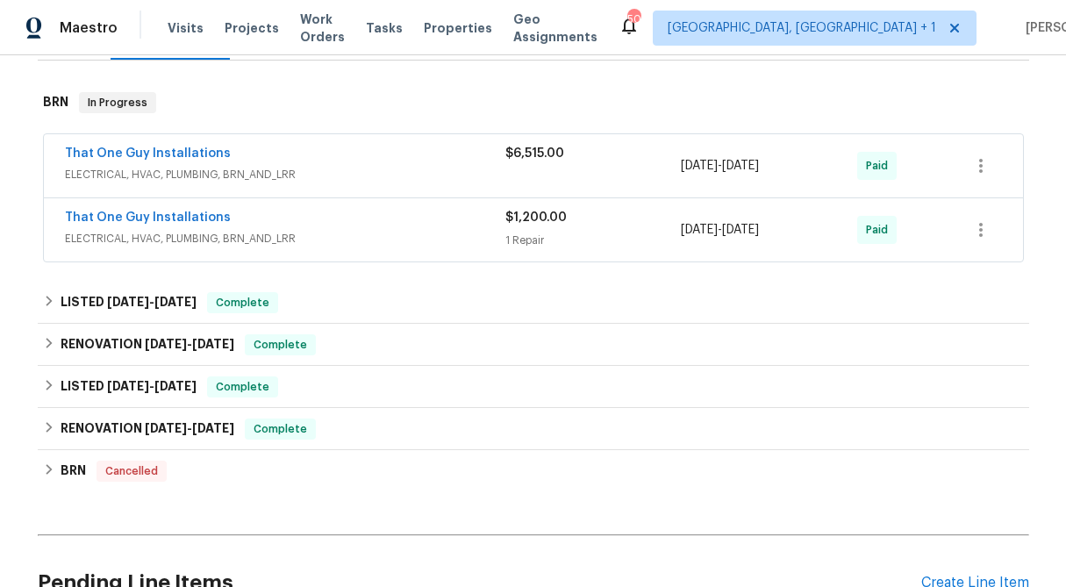
scroll to position [257, 0]
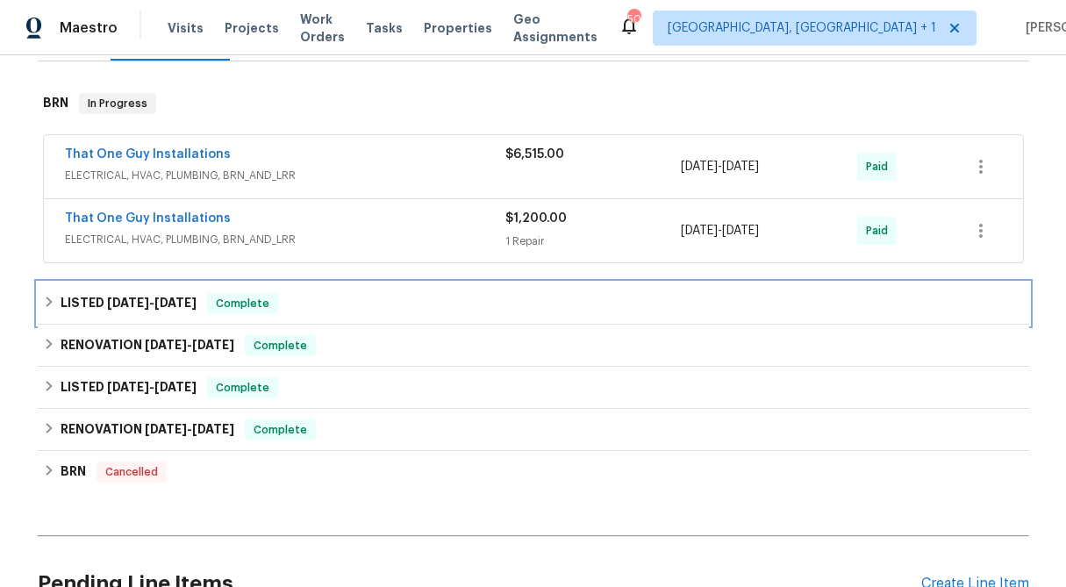
click at [46, 305] on icon at bounding box center [49, 302] width 12 height 12
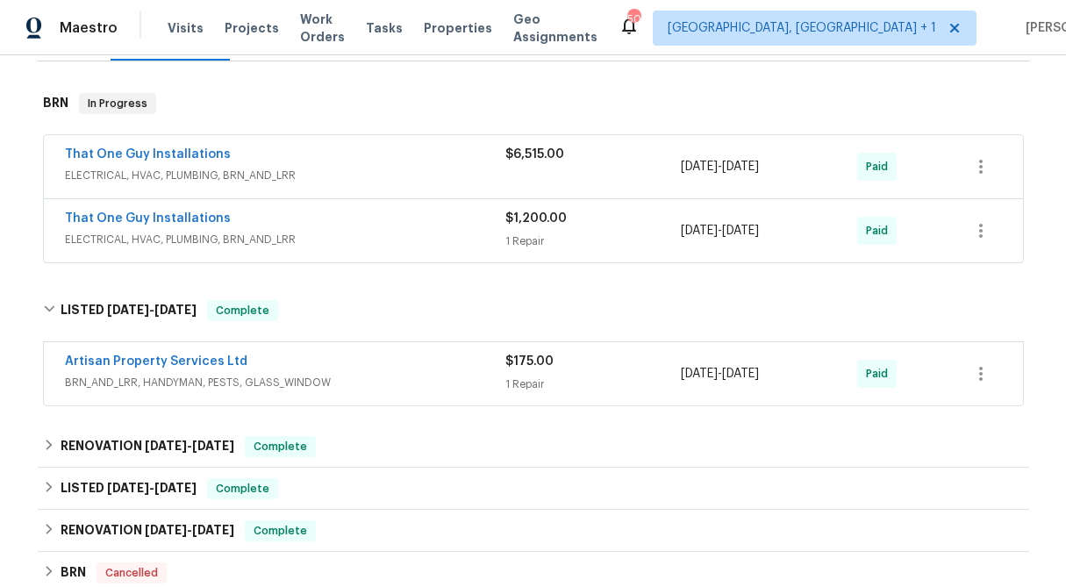
click at [537, 371] on div "$175.00 1 Repair" at bounding box center [593, 374] width 176 height 42
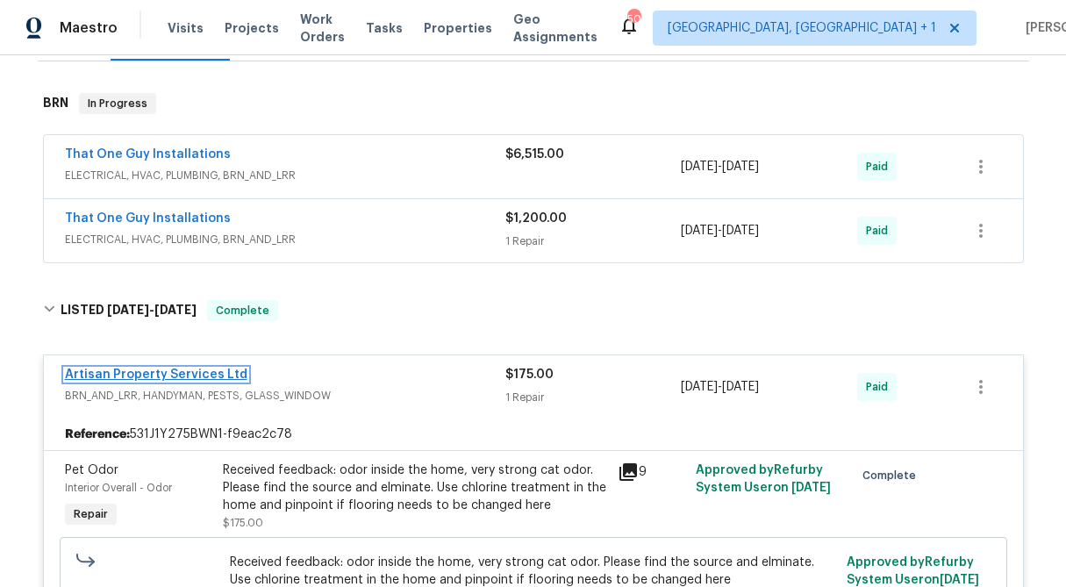
click at [141, 376] on link "Artisan Property Services Ltd" at bounding box center [156, 375] width 183 height 12
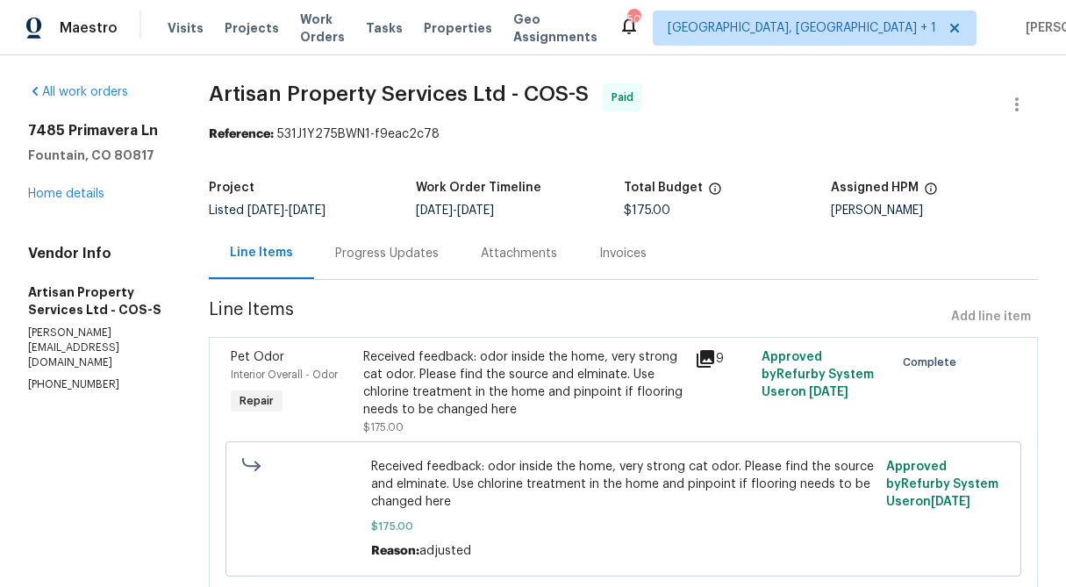
click at [404, 275] on div "Progress Updates" at bounding box center [387, 253] width 146 height 52
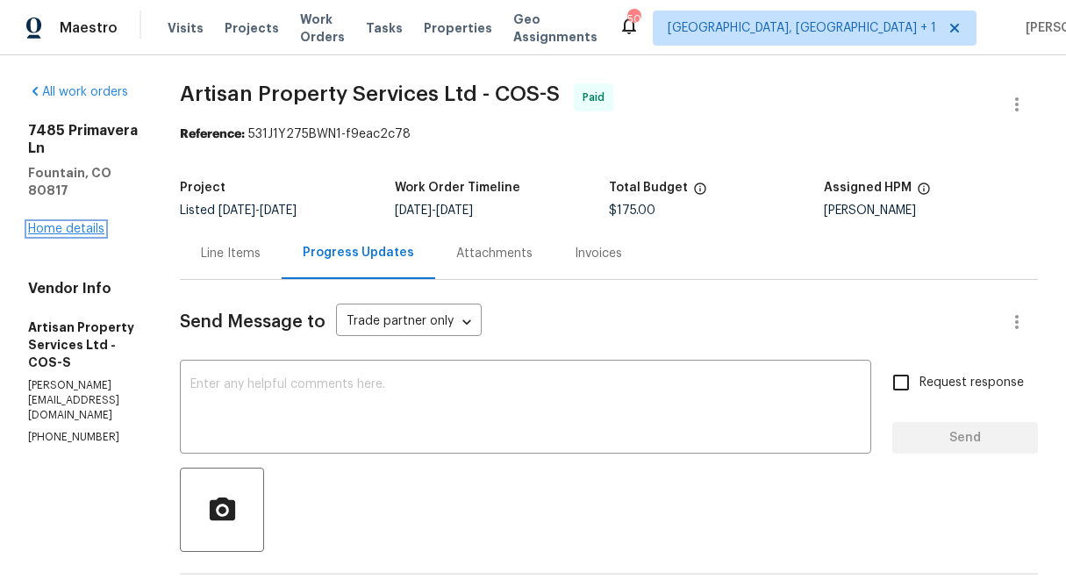
click at [59, 229] on link "Home details" at bounding box center [66, 229] width 76 height 12
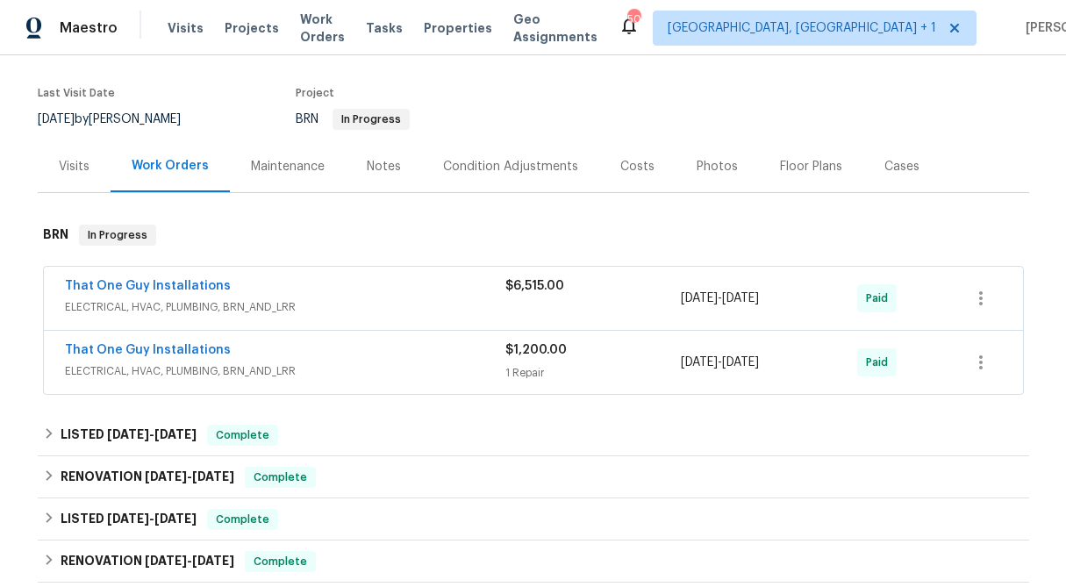
scroll to position [122, 0]
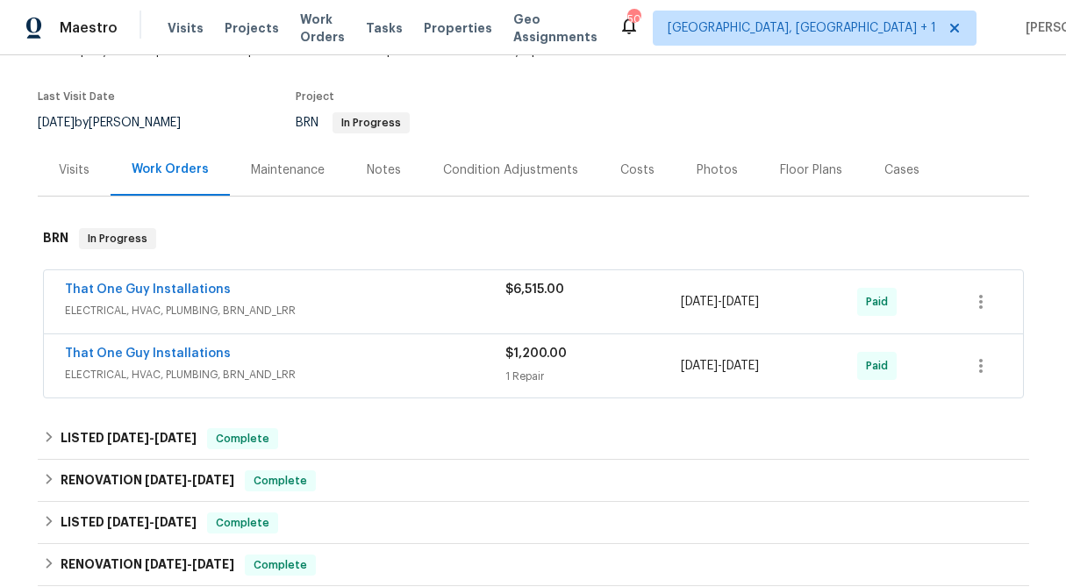
click at [519, 363] on div "$1,200.00 1 Repair" at bounding box center [593, 366] width 176 height 42
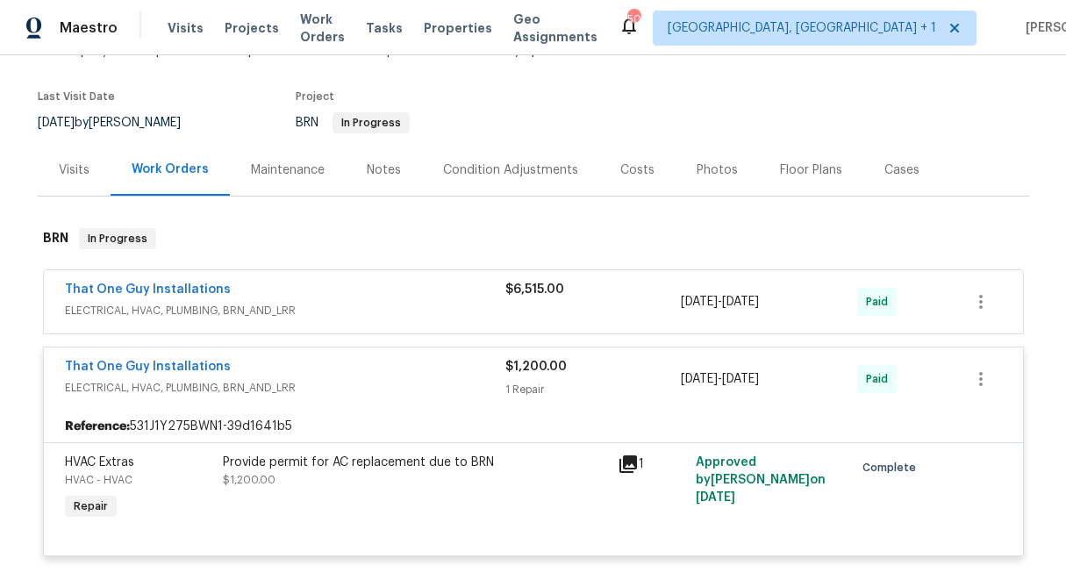
click at [550, 300] on div "$6,515.00" at bounding box center [593, 302] width 176 height 42
